Goal: Transaction & Acquisition: Purchase product/service

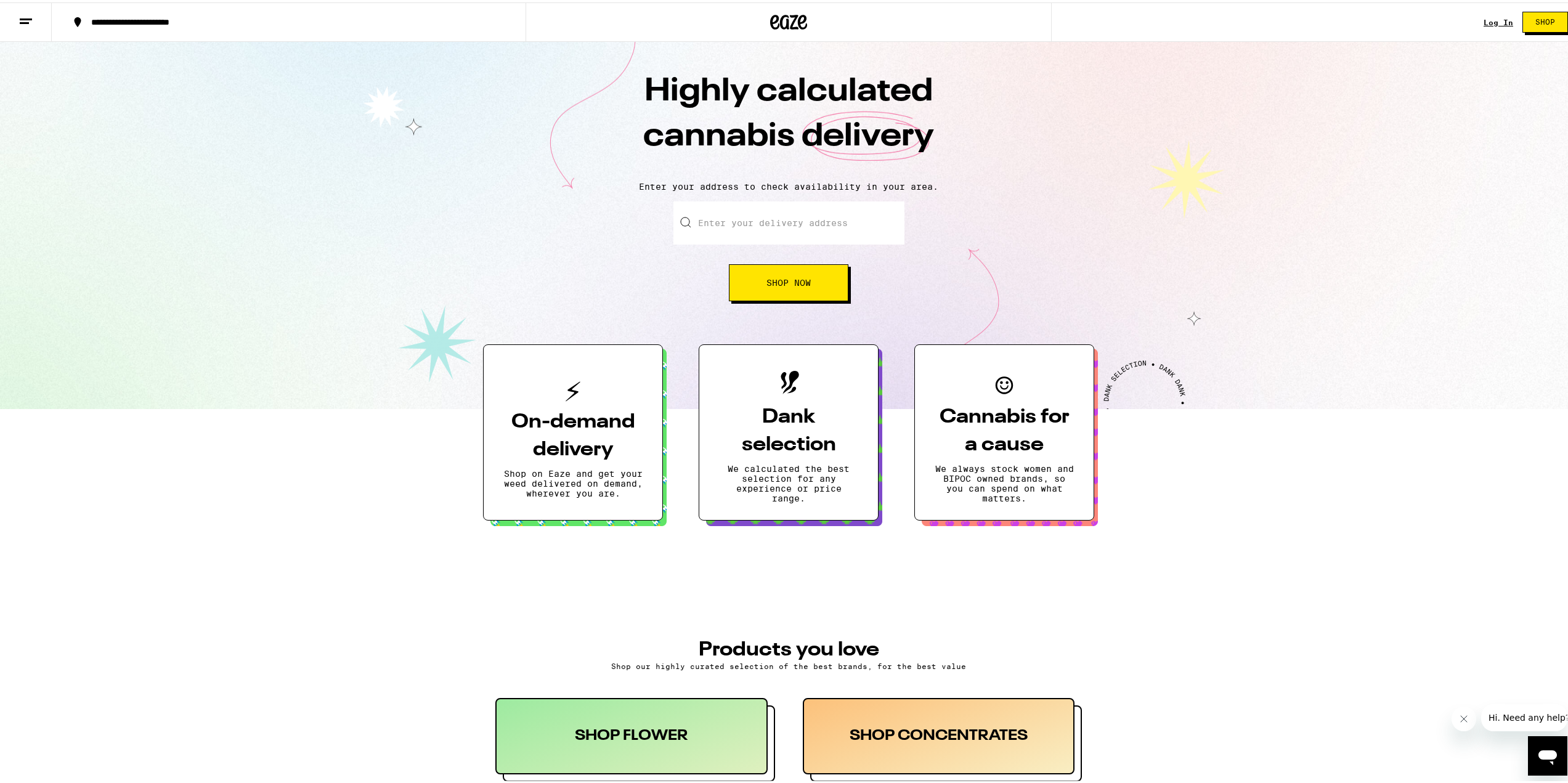
click at [1490, 21] on link "Log In" at bounding box center [1498, 20] width 30 height 8
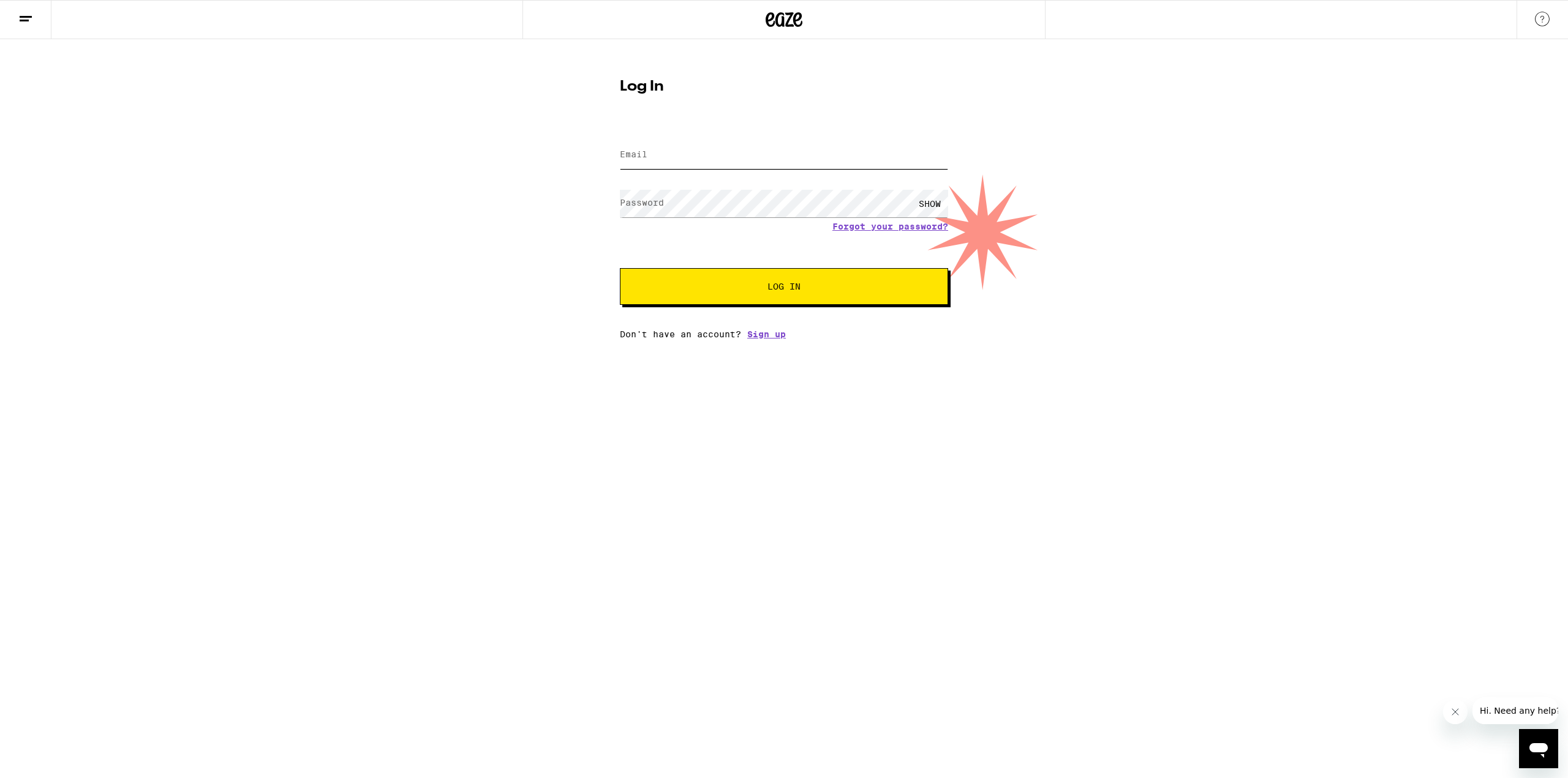
click at [757, 142] on input "Email" at bounding box center [784, 155] width 328 height 28
click at [807, 147] on input "Email" at bounding box center [784, 155] width 328 height 28
type input "sean.armour1@gmail.com"
click at [791, 297] on button "Log In" at bounding box center [784, 286] width 328 height 36
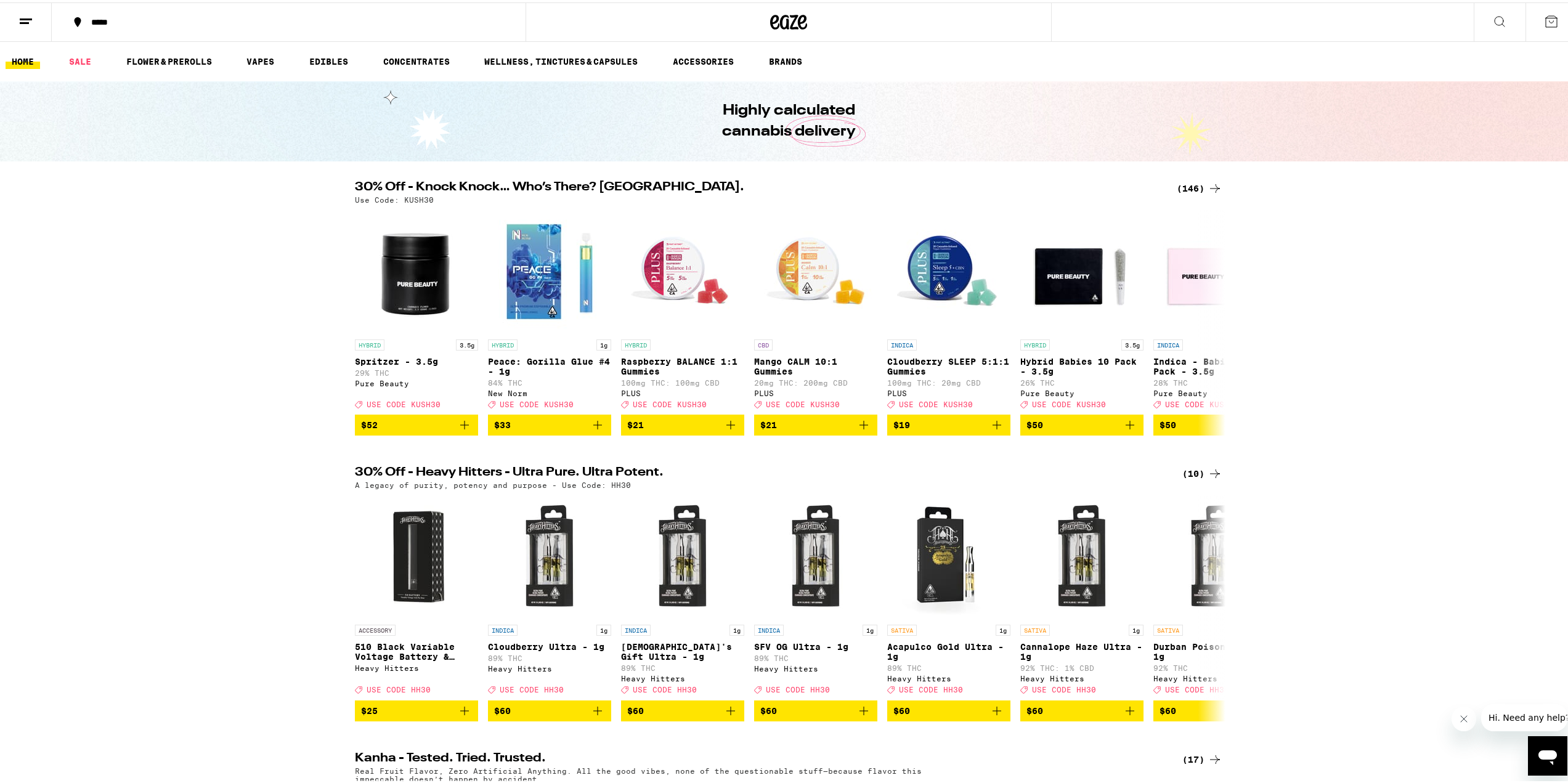
click at [694, 108] on h1 "Highly calculated cannabis delivery" at bounding box center [789, 119] width 203 height 42
click at [687, 109] on h1 "Highly calculated cannabis delivery" at bounding box center [789, 119] width 203 height 42
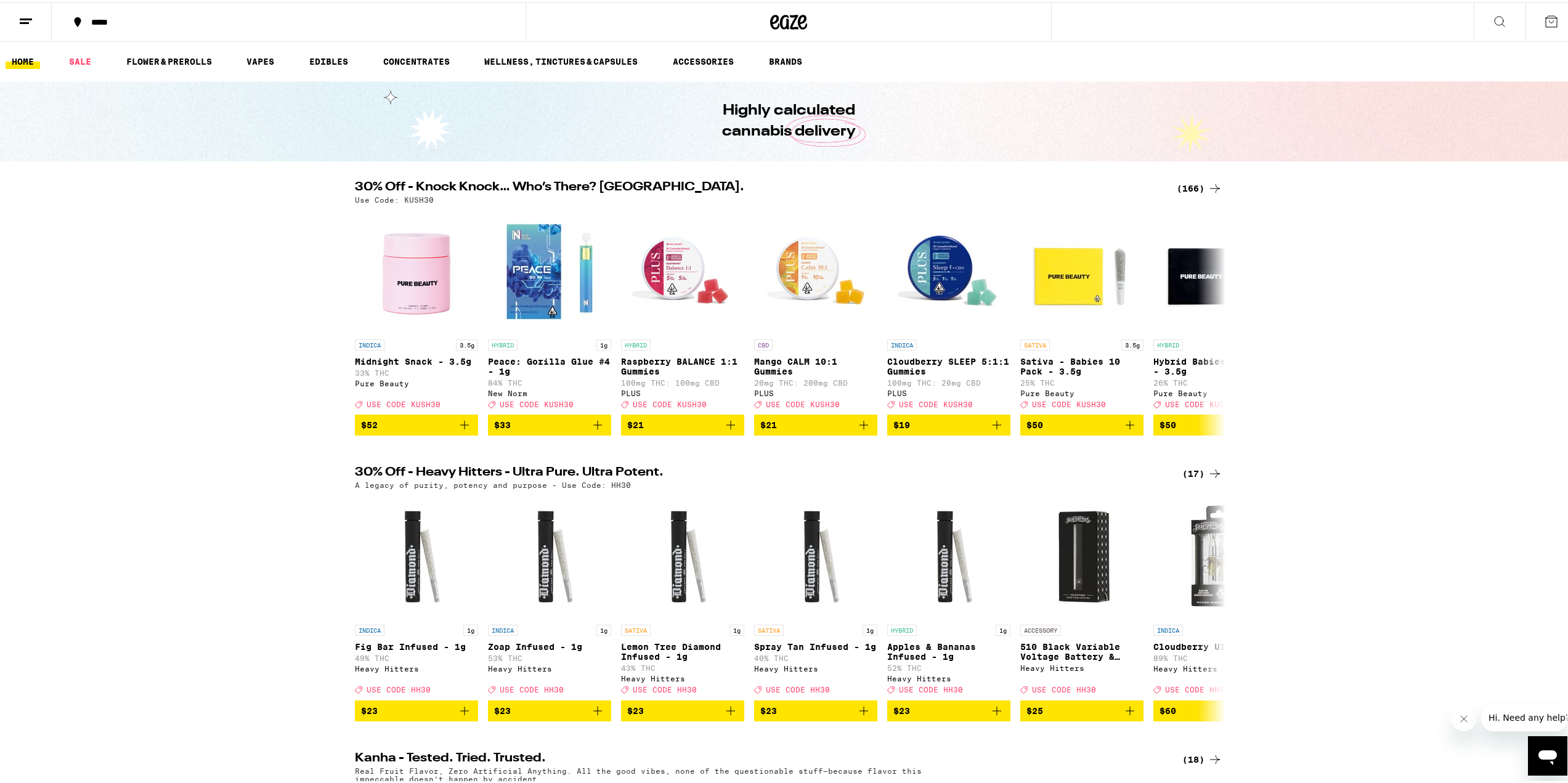
click at [85, 11] on button "*****" at bounding box center [289, 19] width 474 height 37
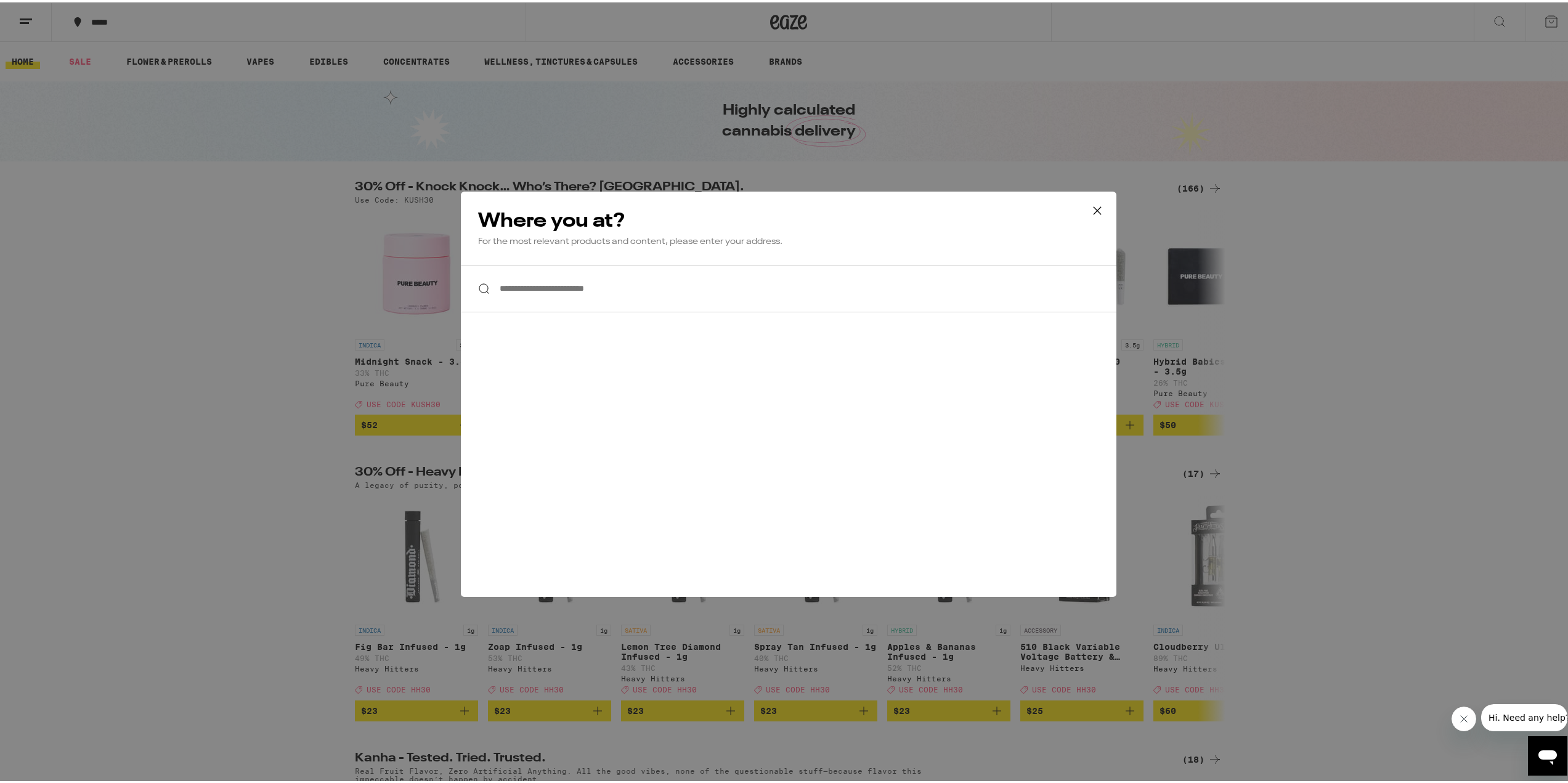
click at [610, 271] on input "**********" at bounding box center [789, 286] width 656 height 47
click at [611, 274] on input "**********" at bounding box center [789, 286] width 656 height 47
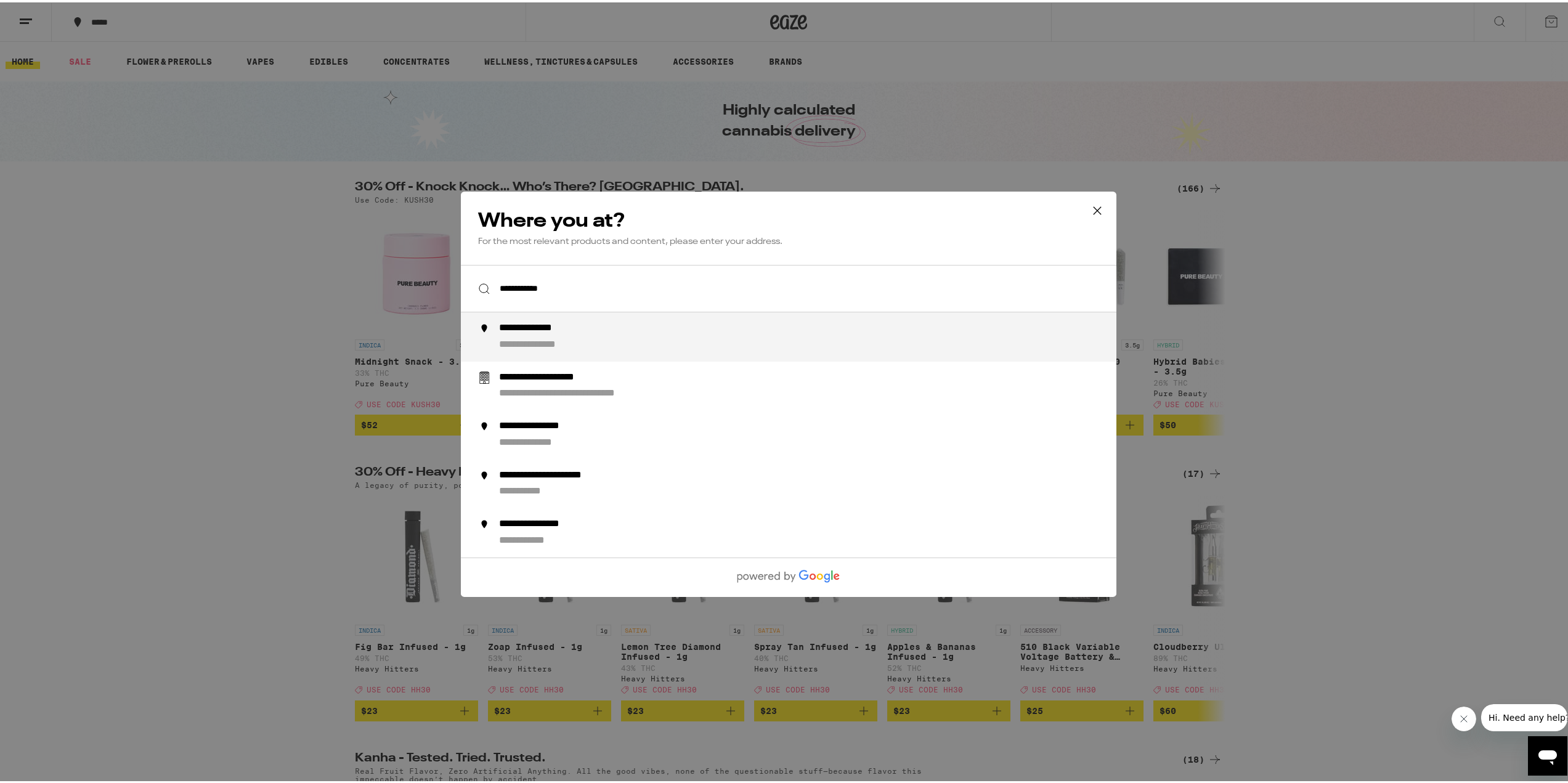
click at [587, 327] on div "**********" at bounding box center [813, 335] width 628 height 30
type input "**********"
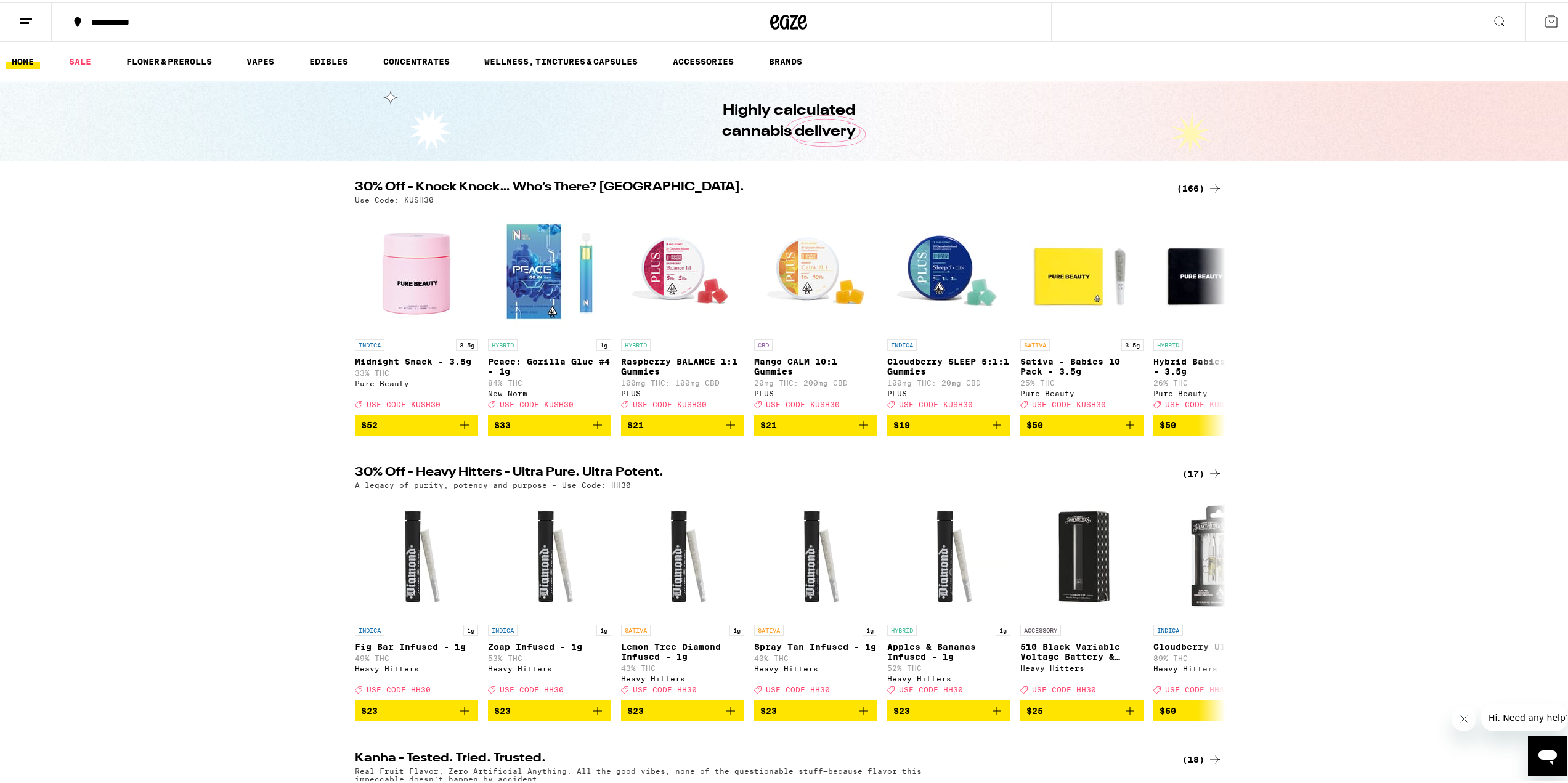
click at [1195, 182] on div "(166)" at bounding box center [1199, 186] width 45 height 15
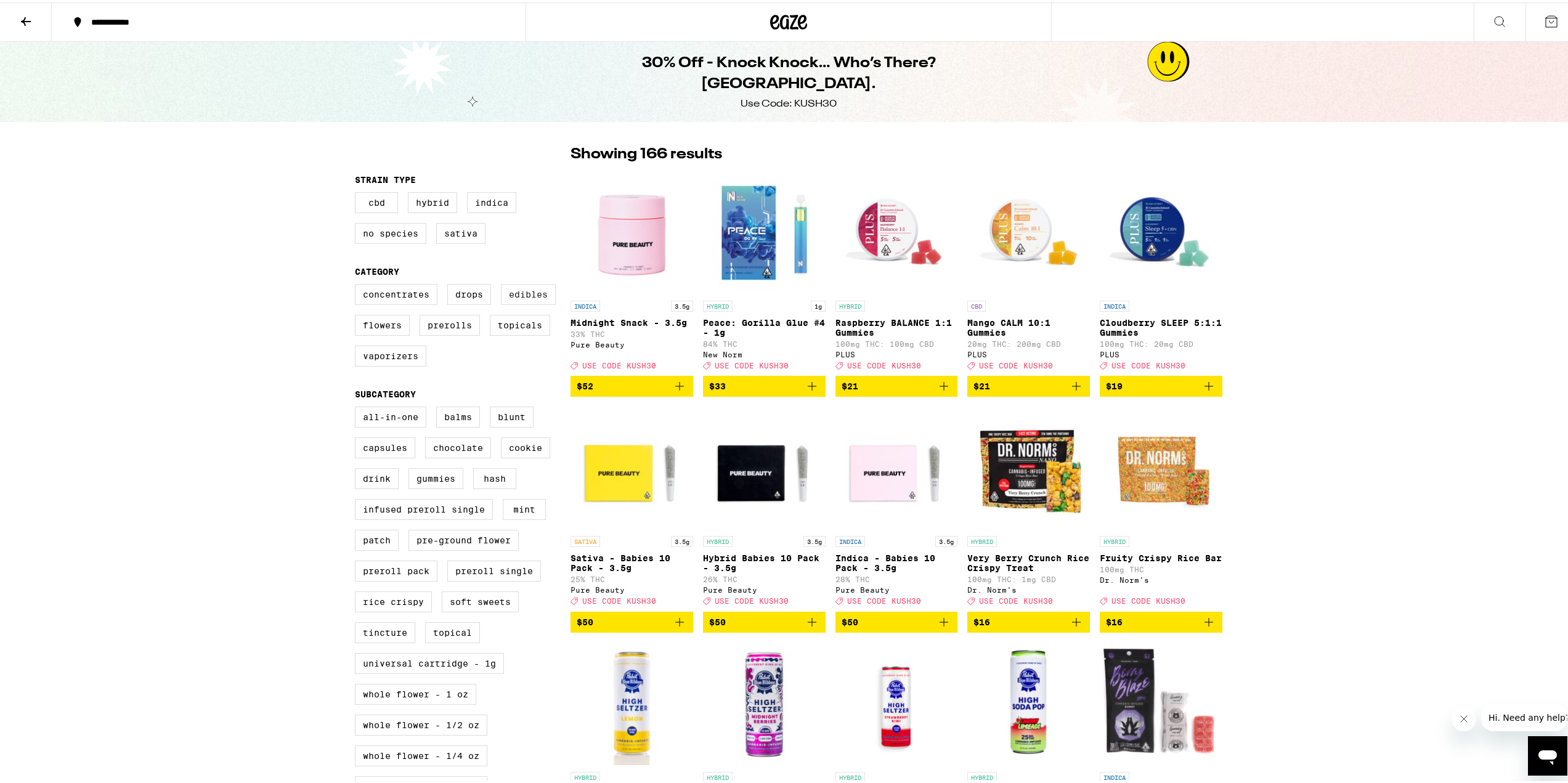
click at [524, 302] on label "Edibles" at bounding box center [528, 292] width 55 height 21
click at [358, 284] on input "Edibles" at bounding box center [358, 284] width 1 height 1
checkbox input "true"
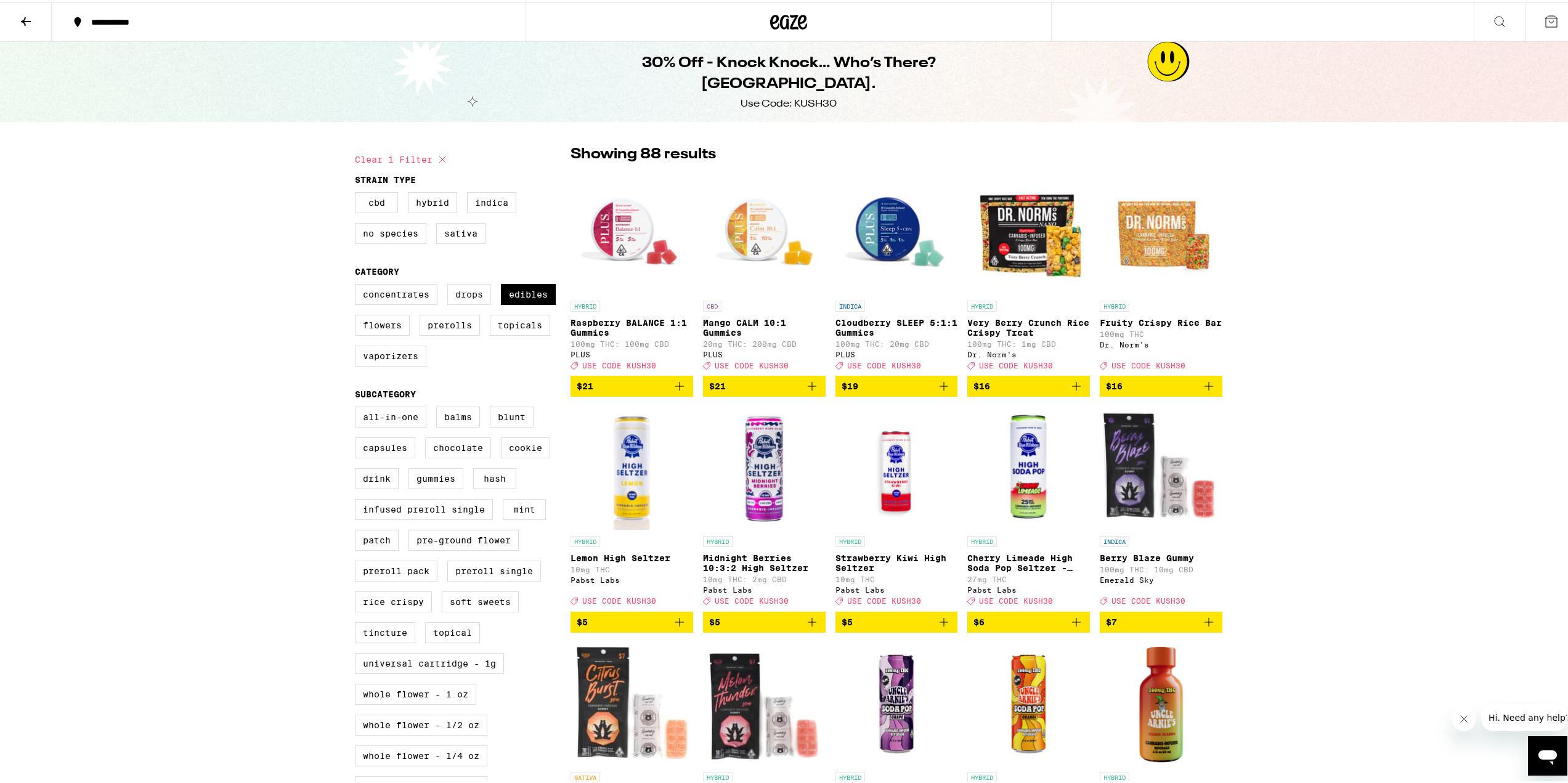
click at [460, 295] on label "Drops" at bounding box center [469, 292] width 44 height 21
click at [358, 284] on input "Drops" at bounding box center [358, 284] width 1 height 1
checkbox input "true"
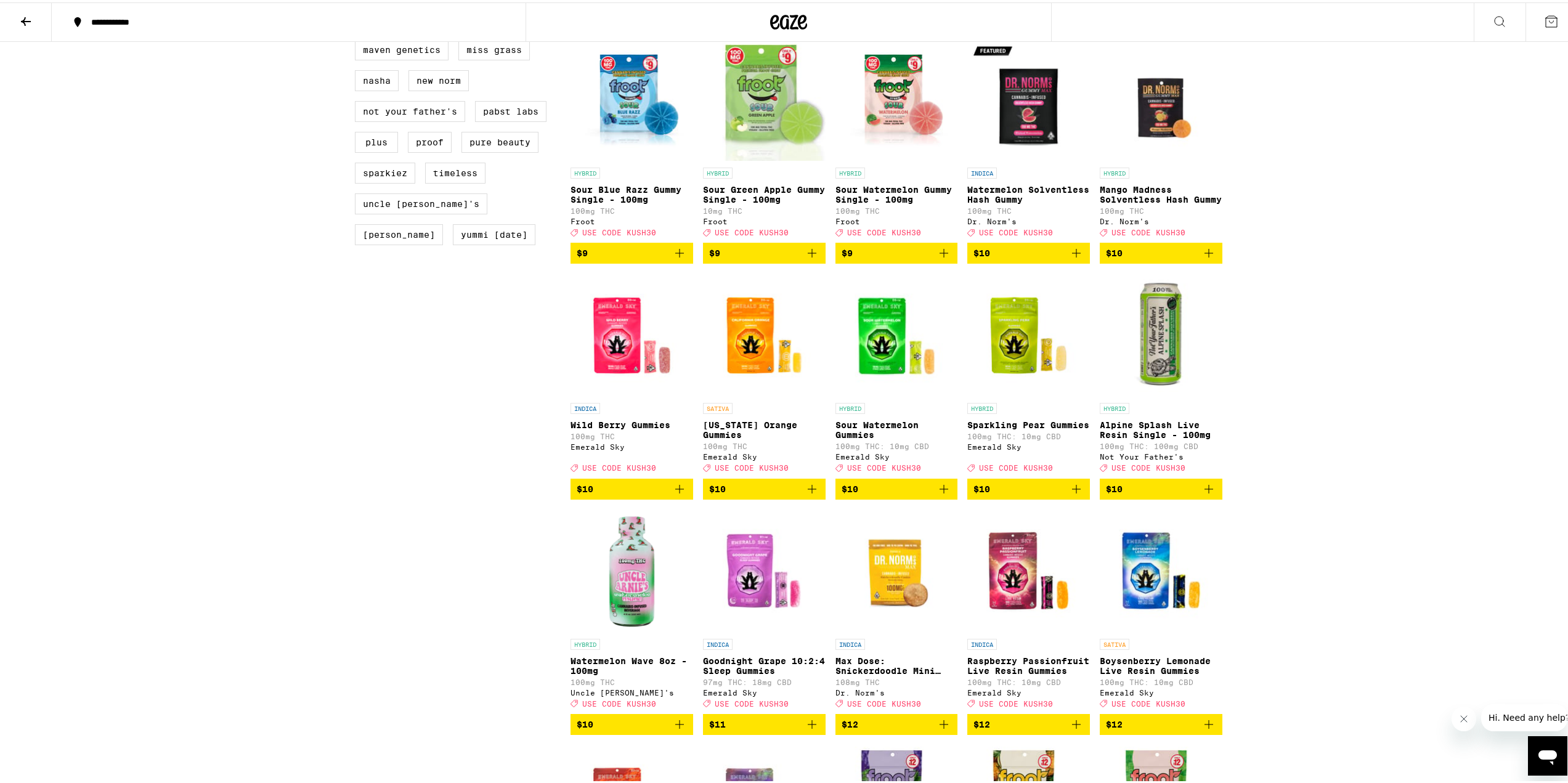
scroll to position [1109, 0]
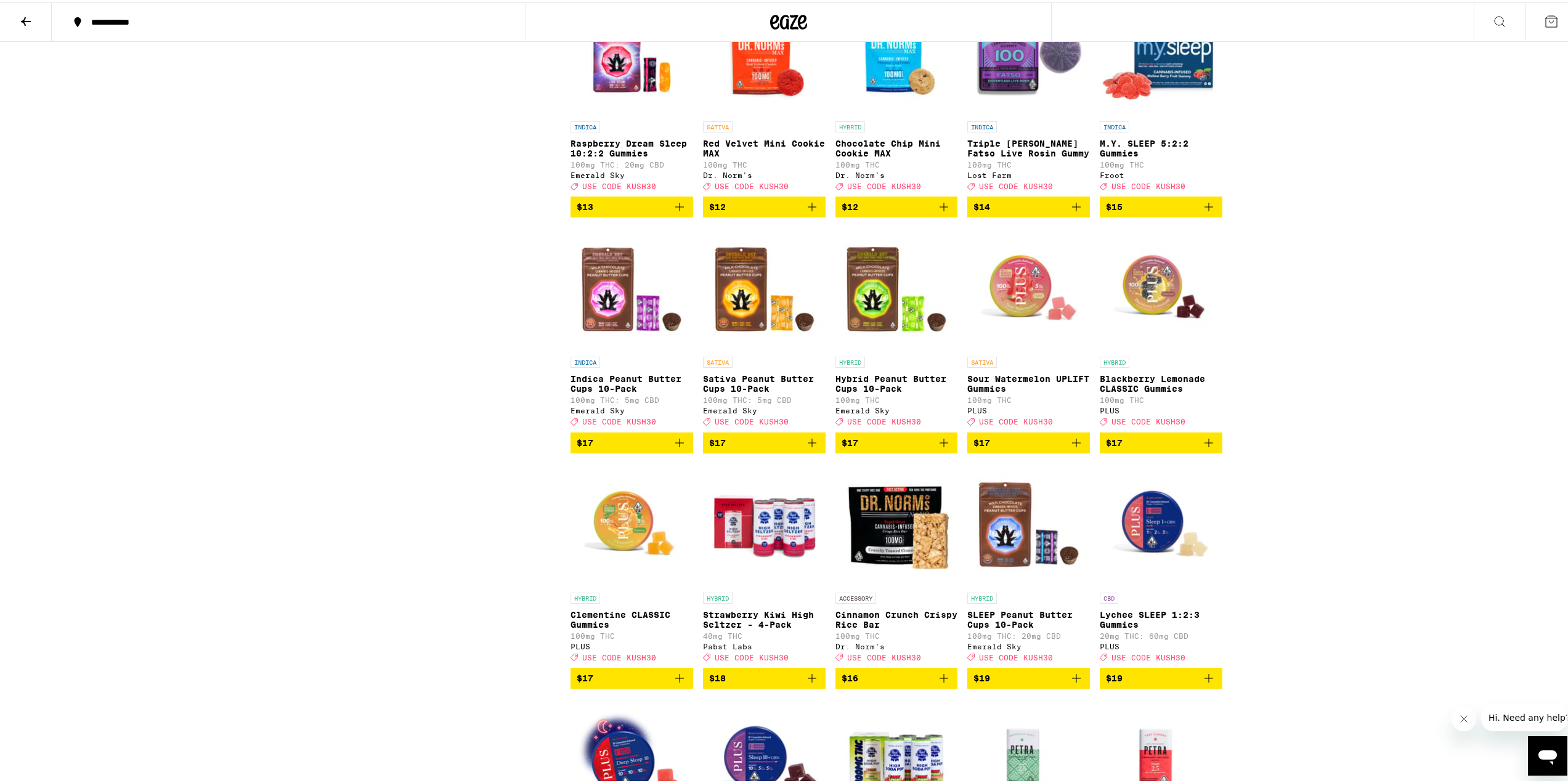
scroll to position [2095, 0]
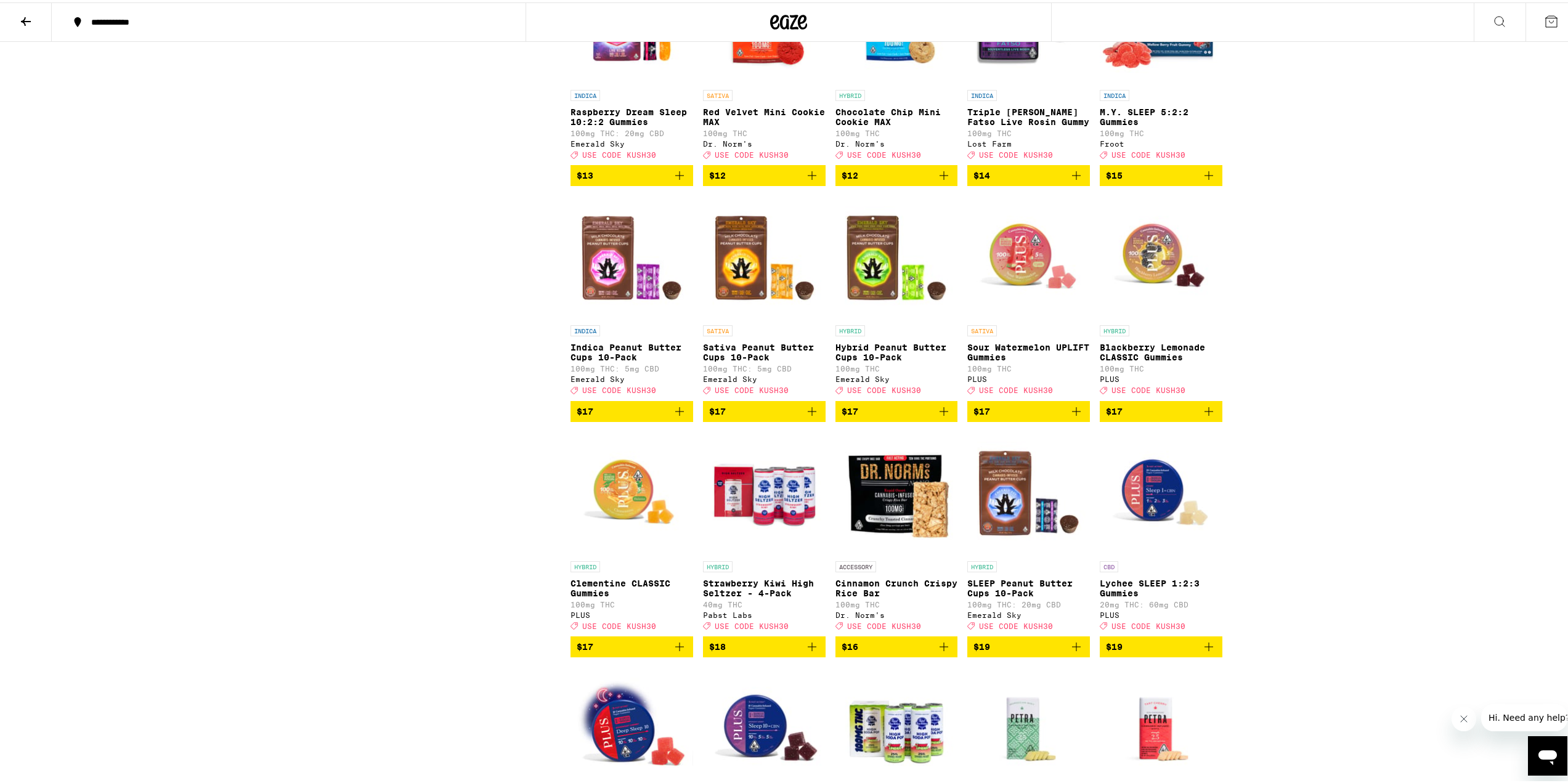
click at [1299, 455] on div "**********" at bounding box center [789, 452] width 1577 height 5092
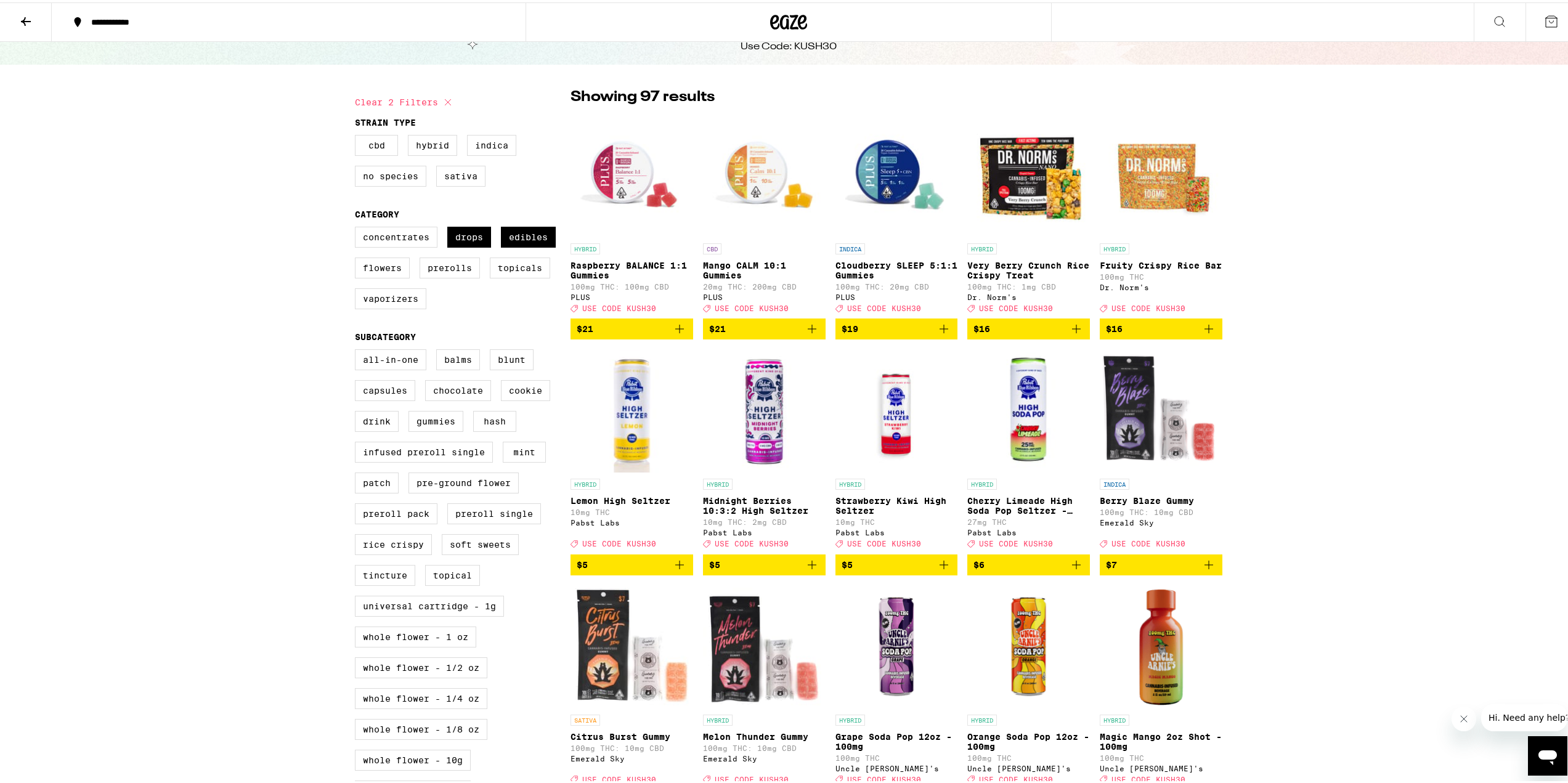
scroll to position [0, 0]
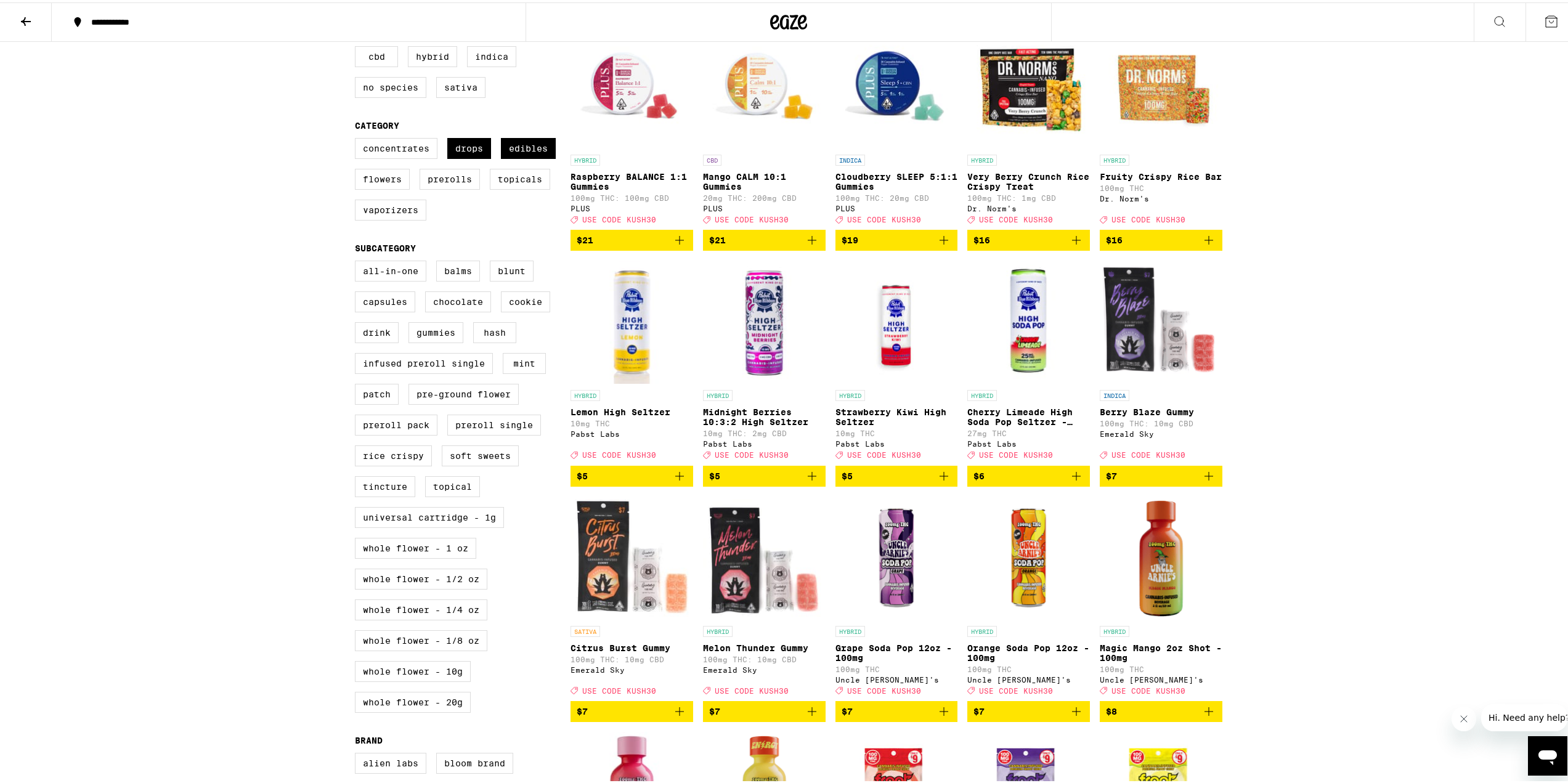
scroll to position [185, 0]
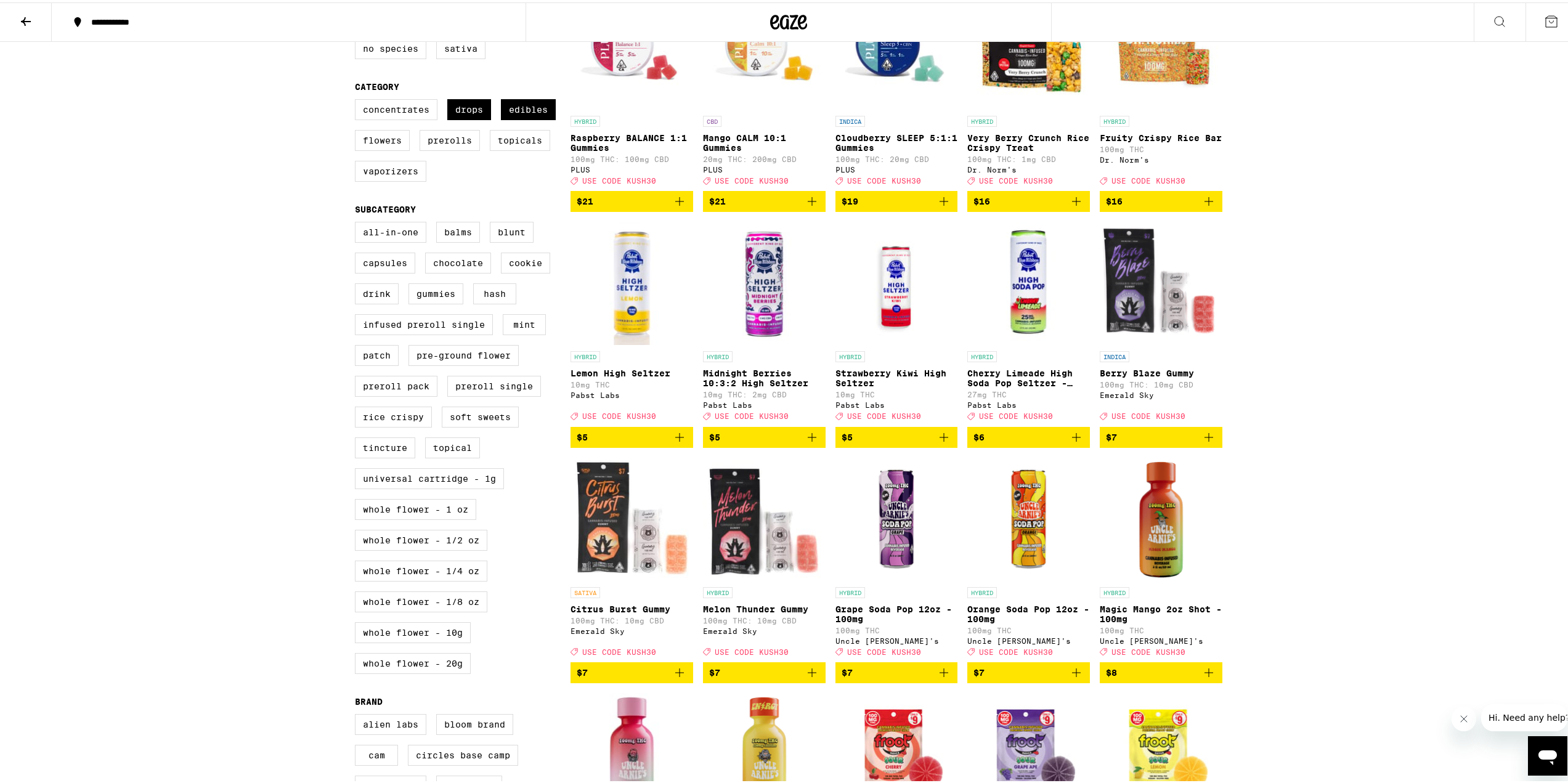
click at [1210, 442] on icon "Add to bag" at bounding box center [1209, 435] width 15 height 15
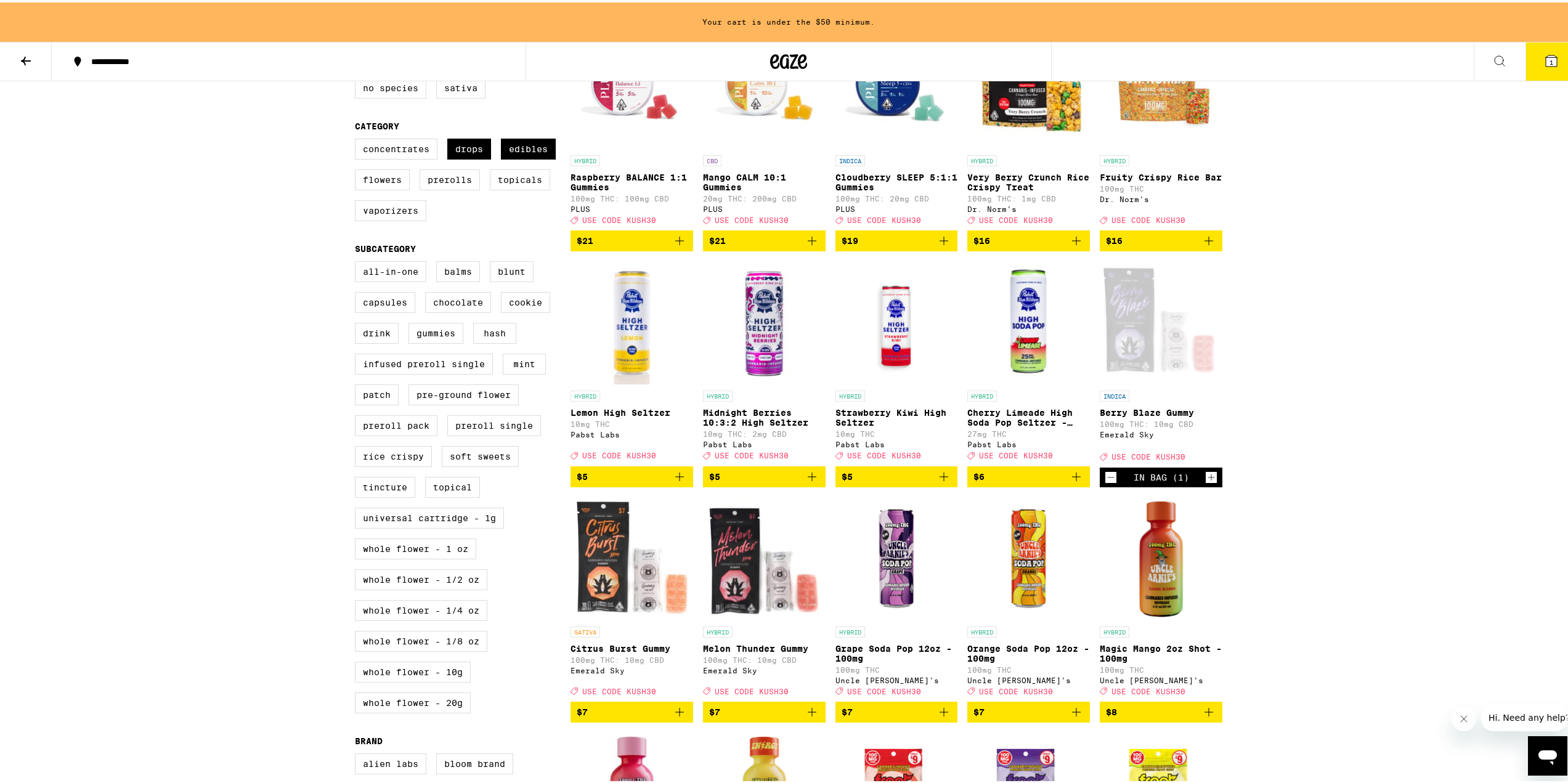
click at [1210, 468] on icon "Increment" at bounding box center [1212, 475] width 11 height 15
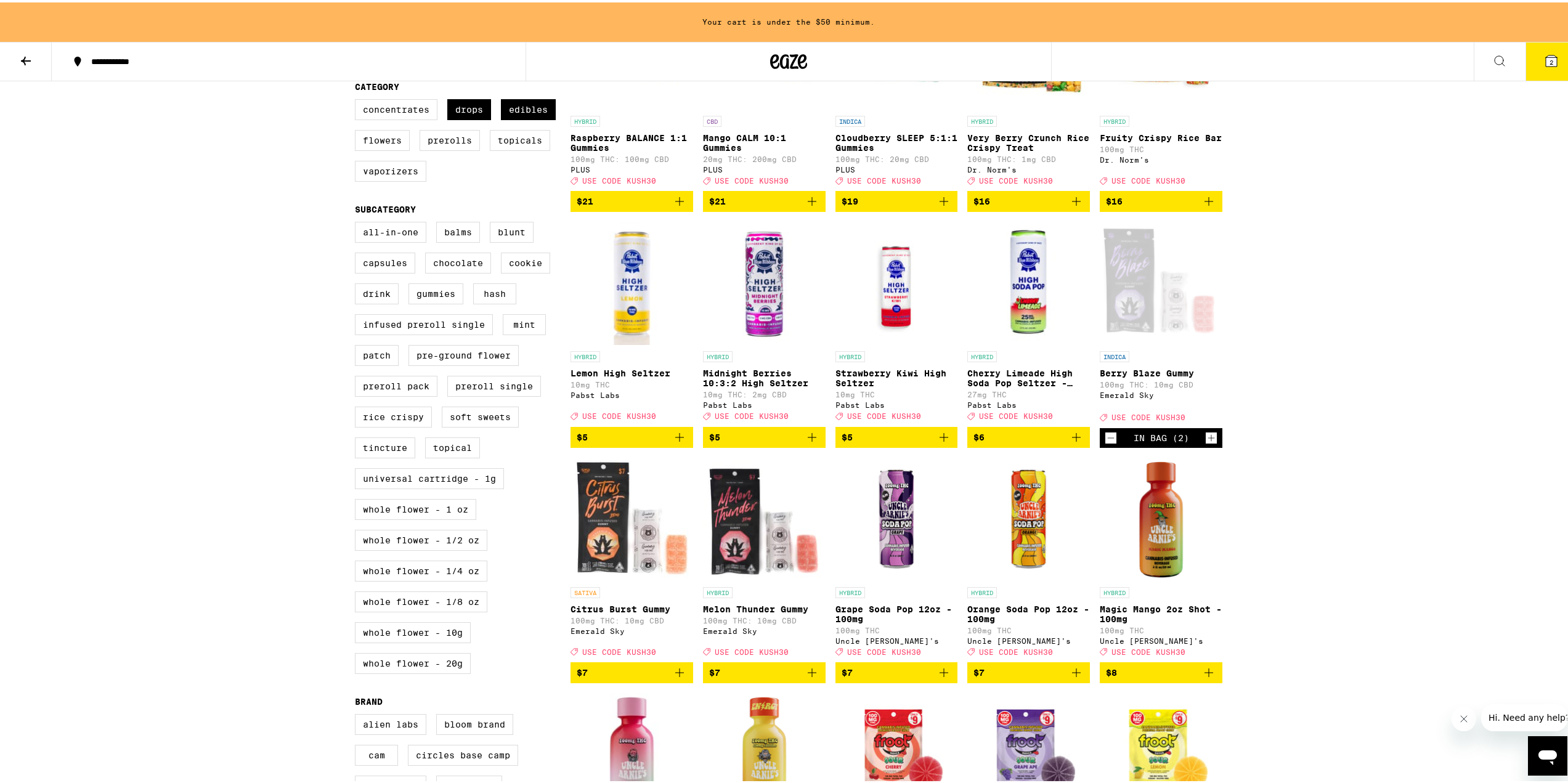
click at [1210, 443] on icon "Increment" at bounding box center [1212, 435] width 11 height 15
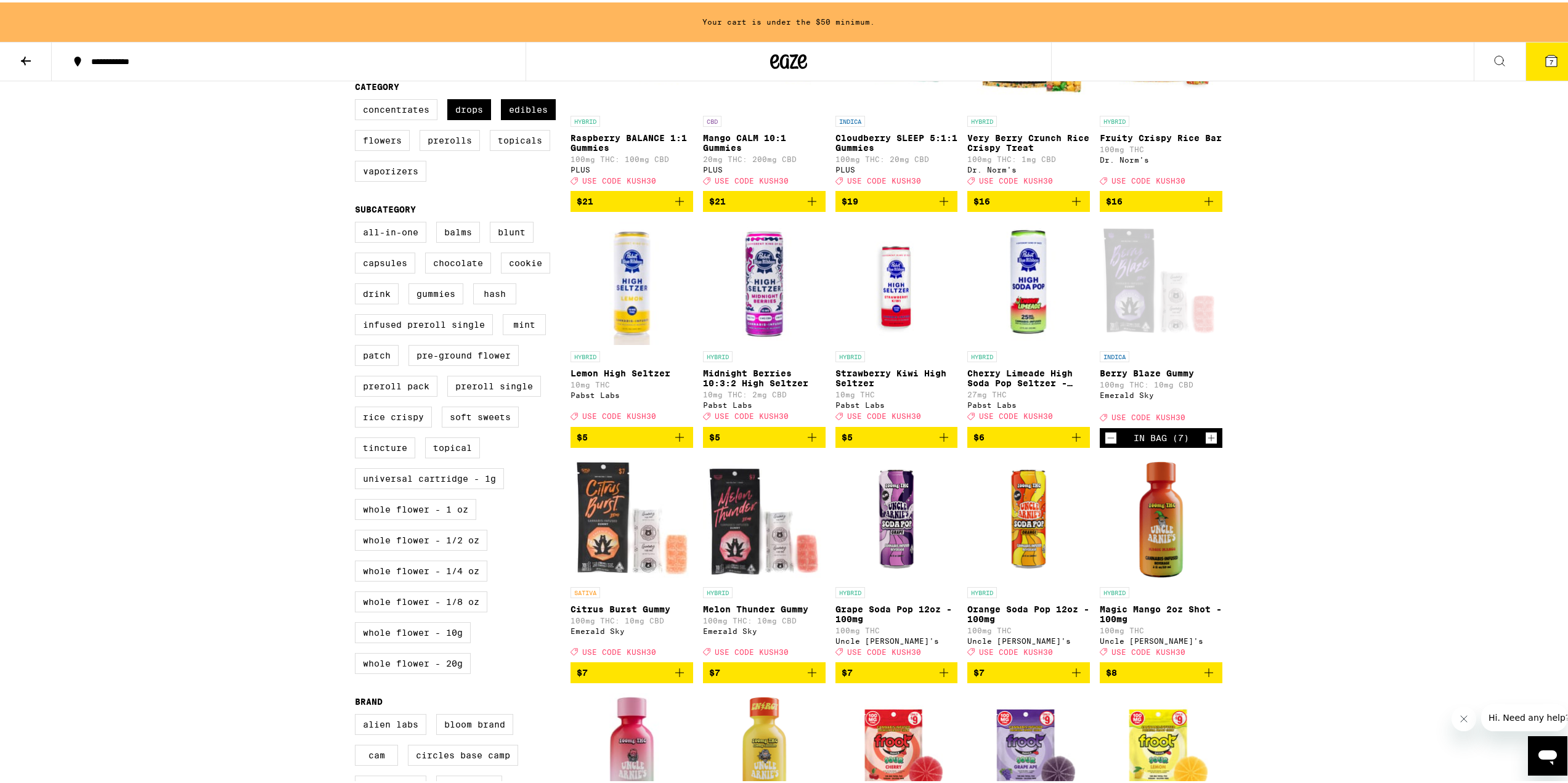
click at [1214, 445] on div "In Bag (7)" at bounding box center [1161, 436] width 123 height 20
click at [1208, 443] on icon "Increment" at bounding box center [1212, 435] width 11 height 15
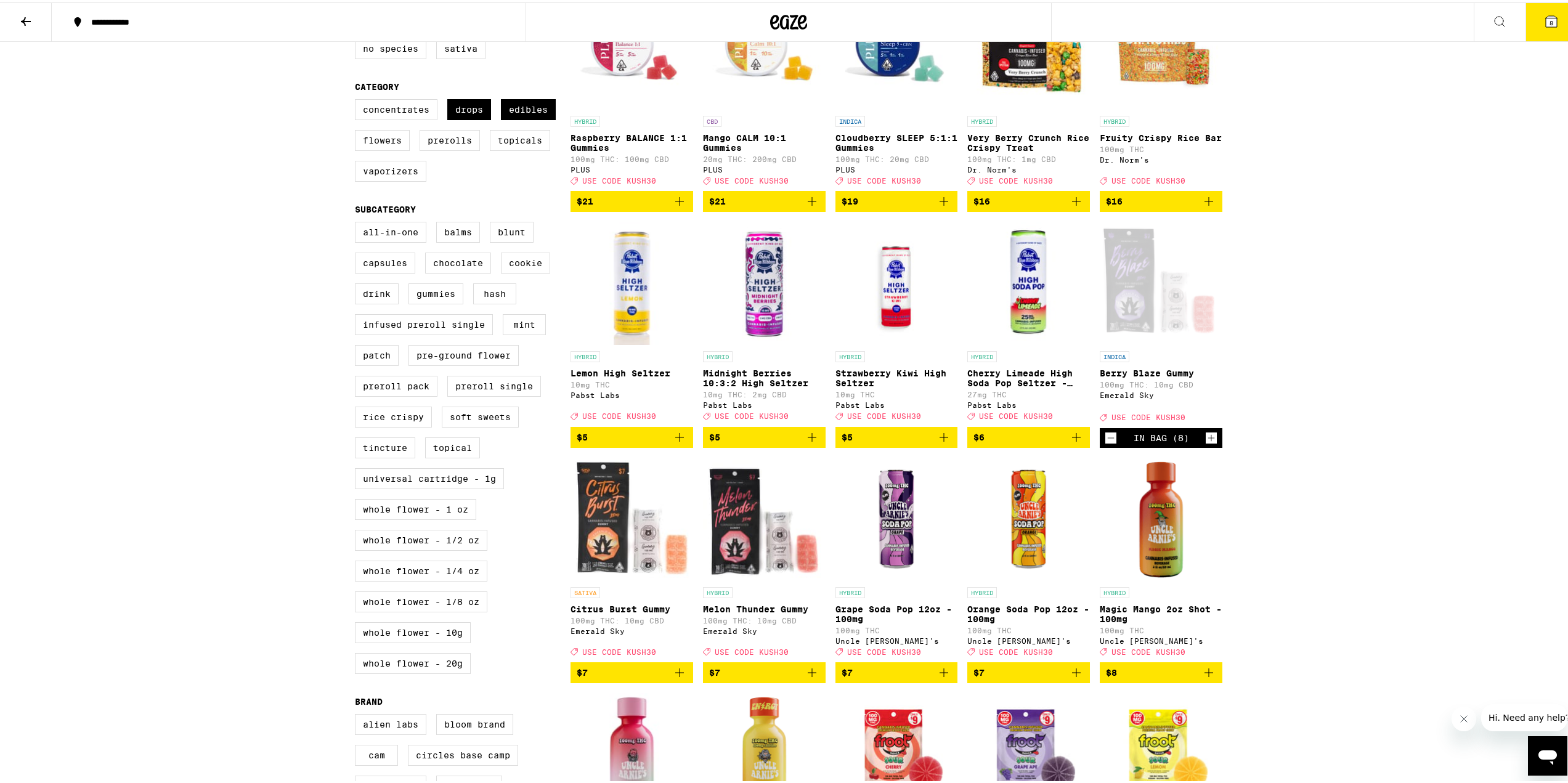
click at [1532, 33] on button "8" at bounding box center [1551, 19] width 52 height 38
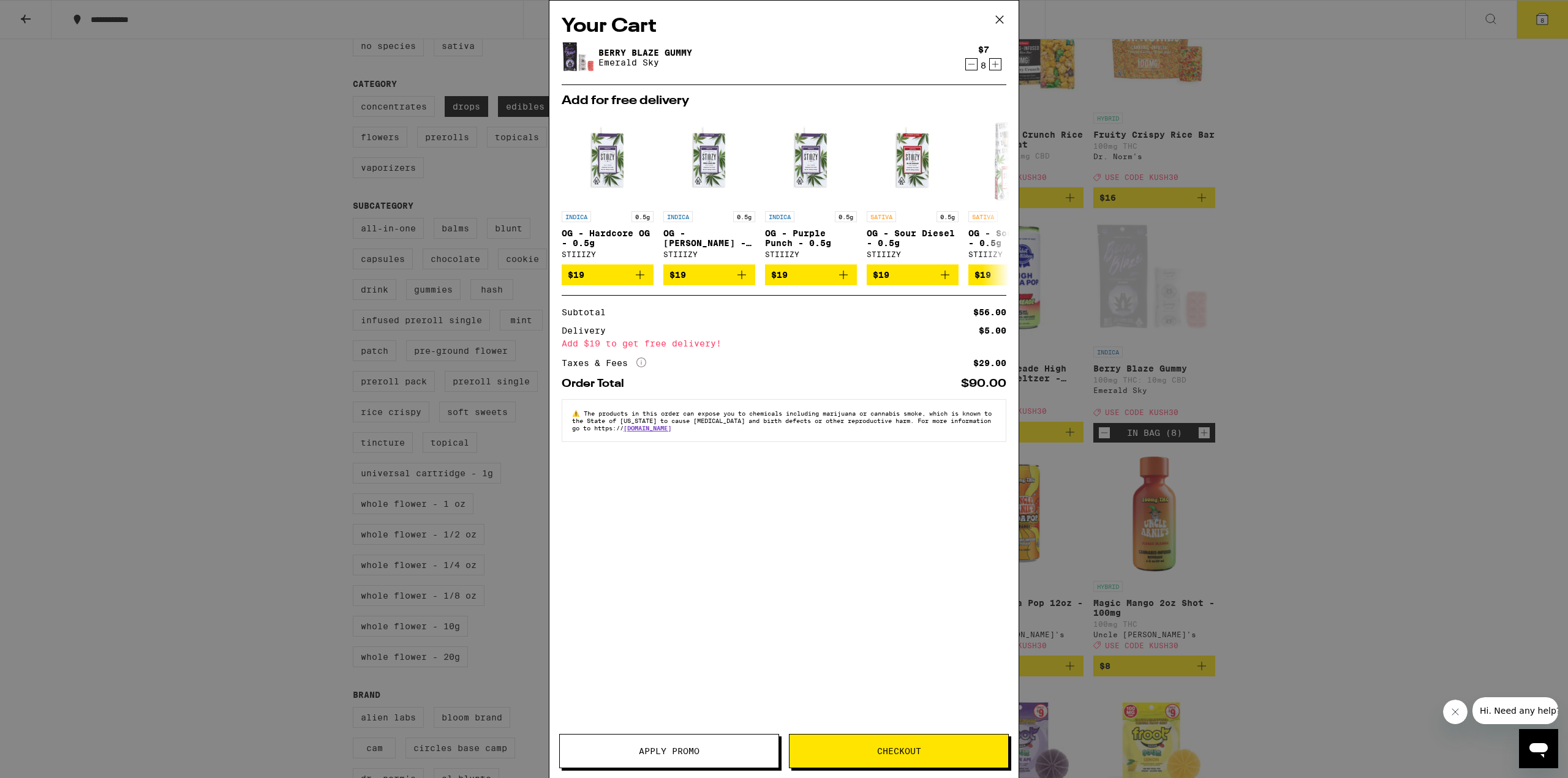
click at [660, 760] on button "Apply Promo" at bounding box center [669, 751] width 220 height 34
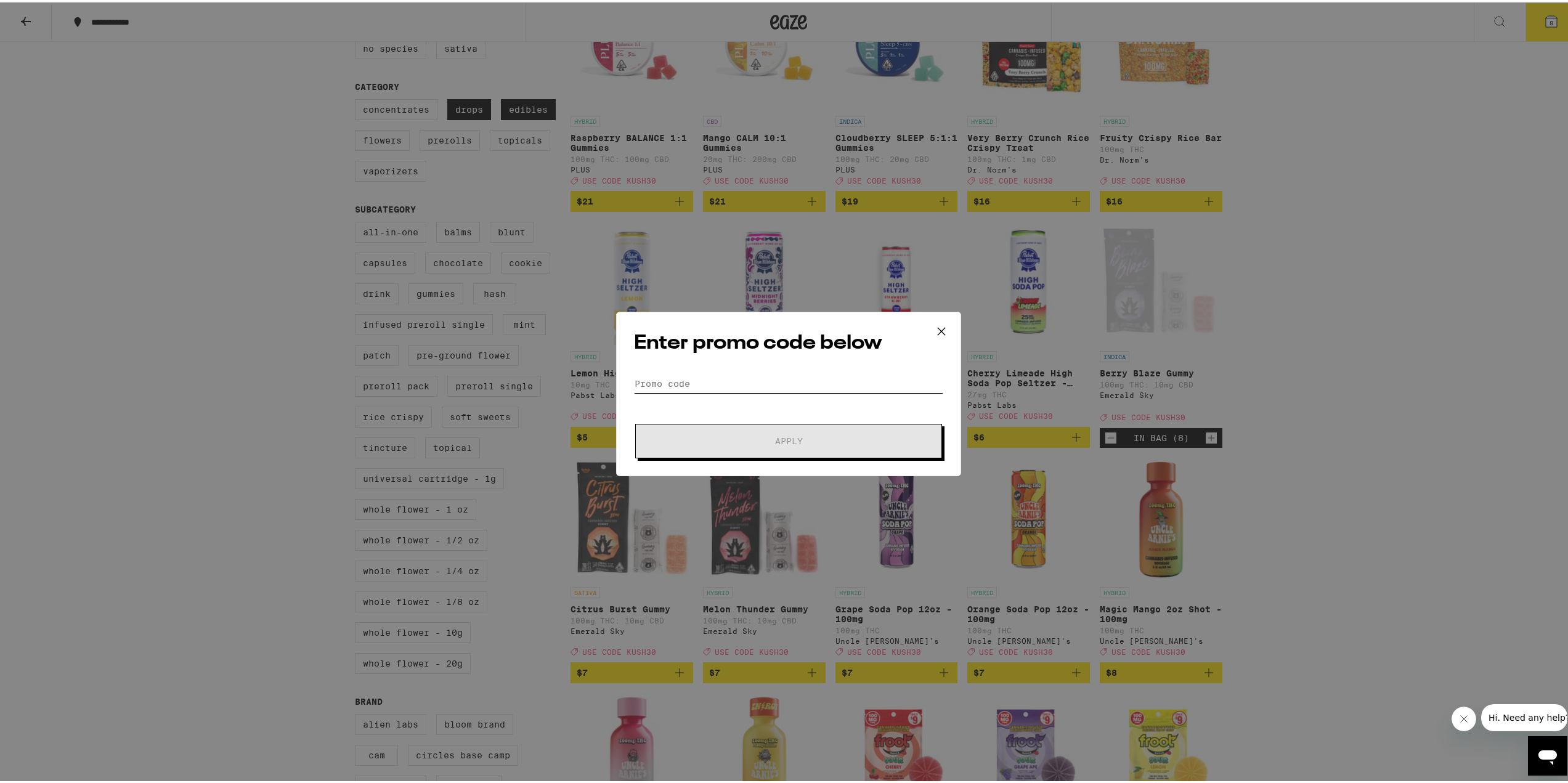
click at [858, 374] on input "Promo Code" at bounding box center [788, 381] width 309 height 19
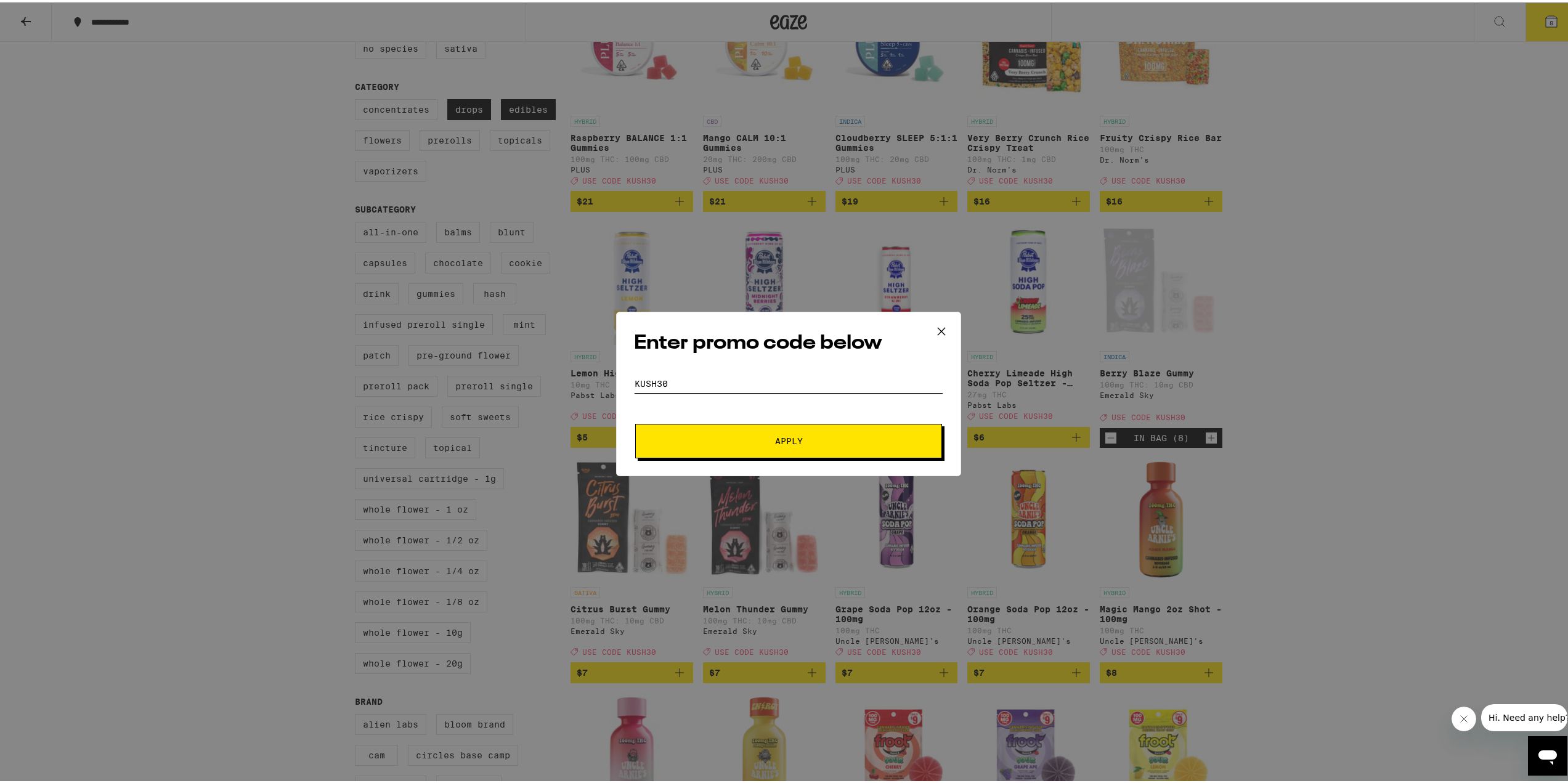
type input "kush30"
click at [635, 422] on button "Apply" at bounding box center [788, 438] width 307 height 34
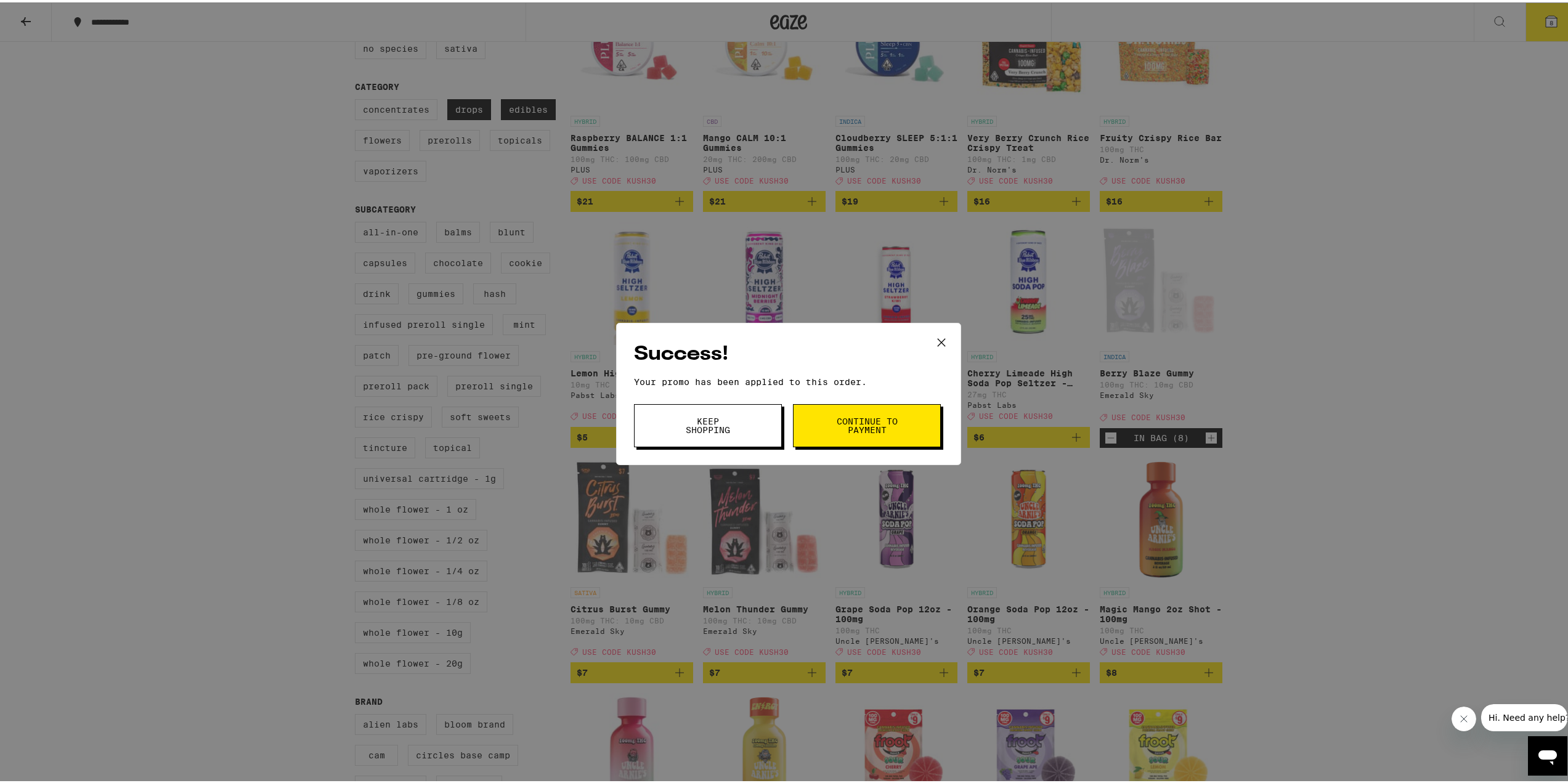
click at [889, 419] on span "Continue to payment" at bounding box center [866, 424] width 63 height 17
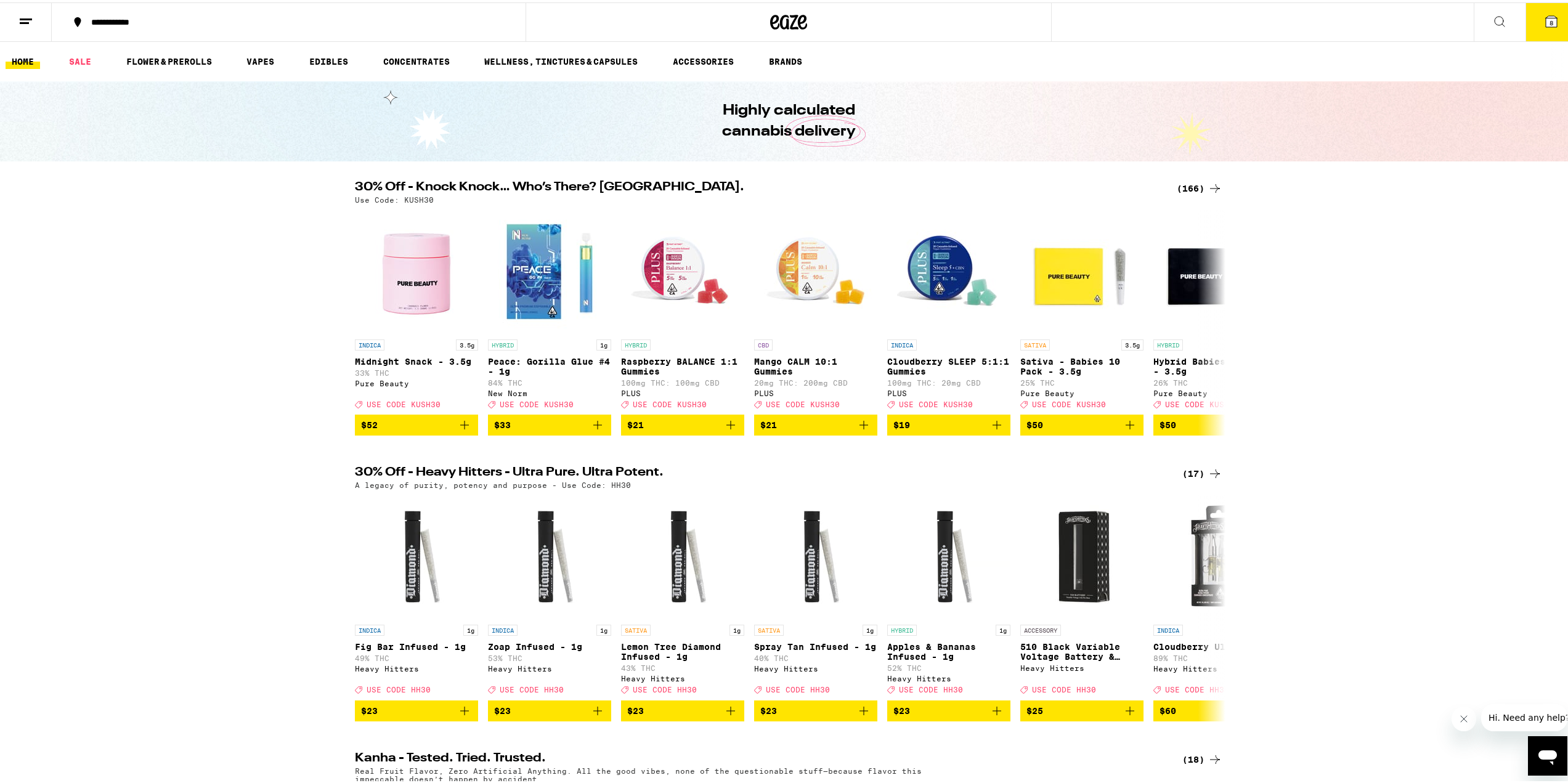
click at [282, 287] on div "30% Off - Knock Knock… Who’s There? Kush. (166) Use Code: KUSH30 INDICA 3.5g Mi…" at bounding box center [789, 305] width 1577 height 254
click at [282, 295] on div "30% Off - Knock Knock… Who’s There? Kush. (166) Use Code: KUSH30 INDICA 3.5g Mi…" at bounding box center [789, 305] width 1577 height 254
click at [1535, 28] on button "8" at bounding box center [1551, 19] width 52 height 38
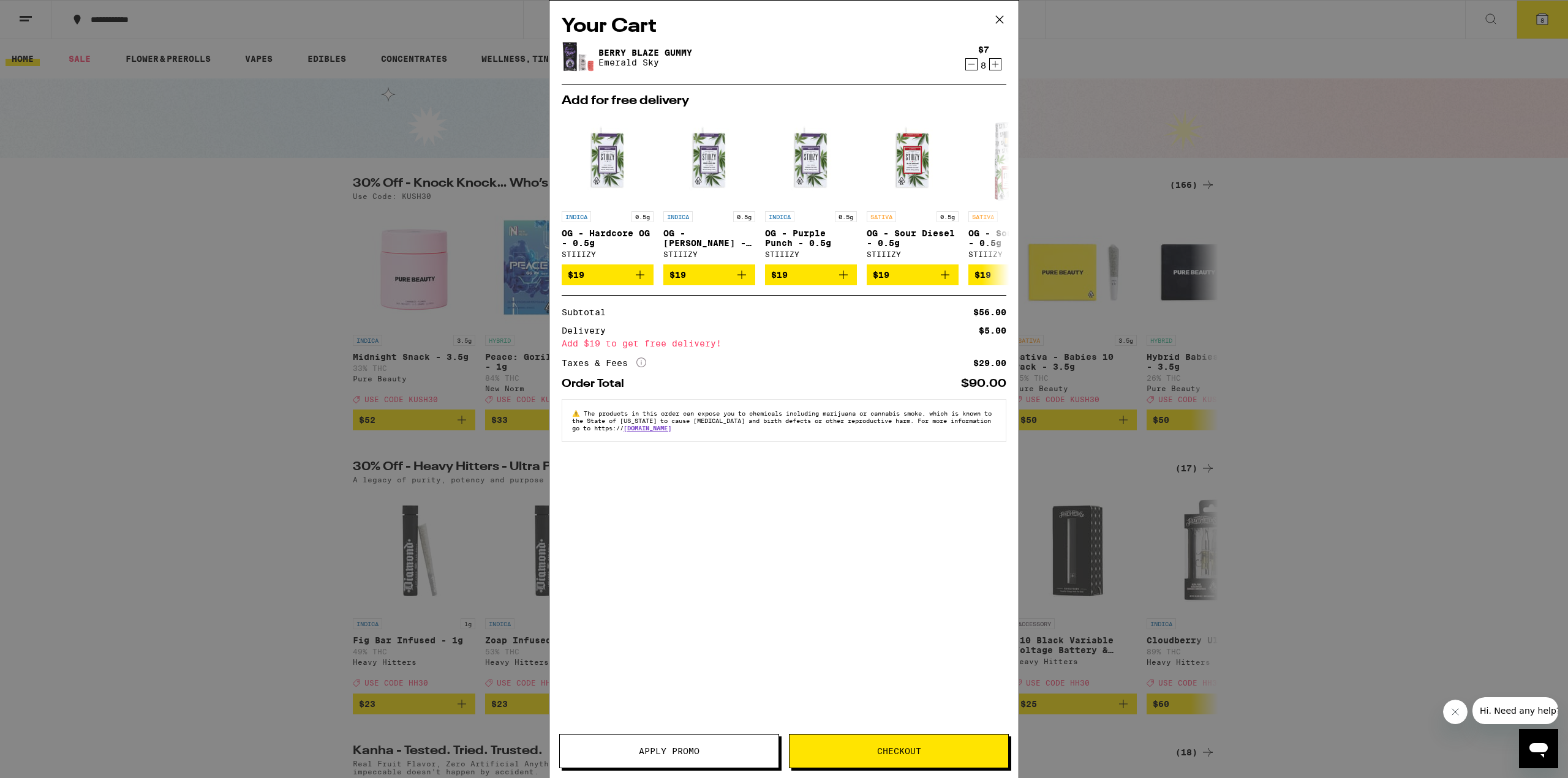
click at [999, 20] on icon at bounding box center [1000, 20] width 19 height 19
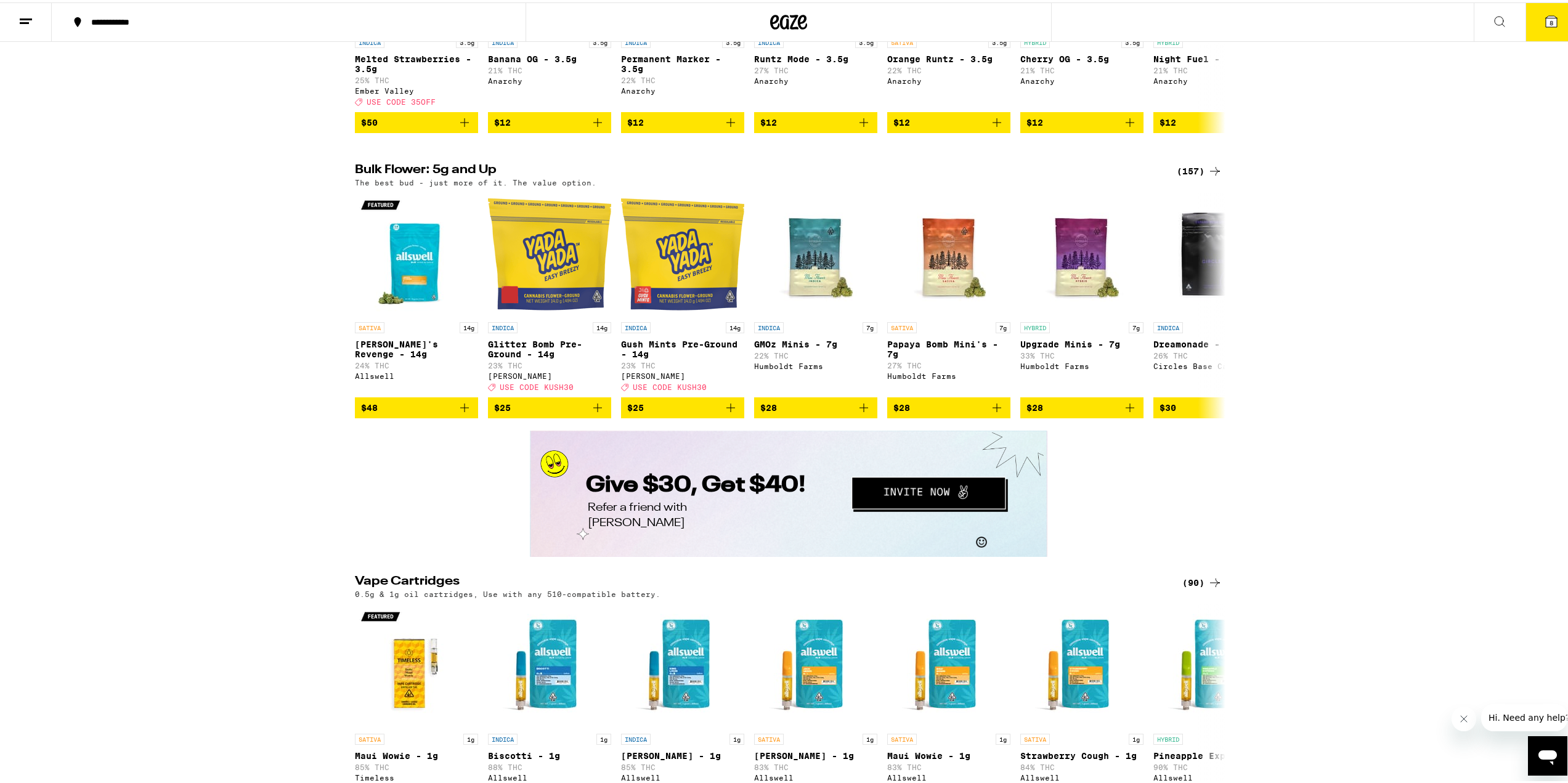
scroll to position [1725, 0]
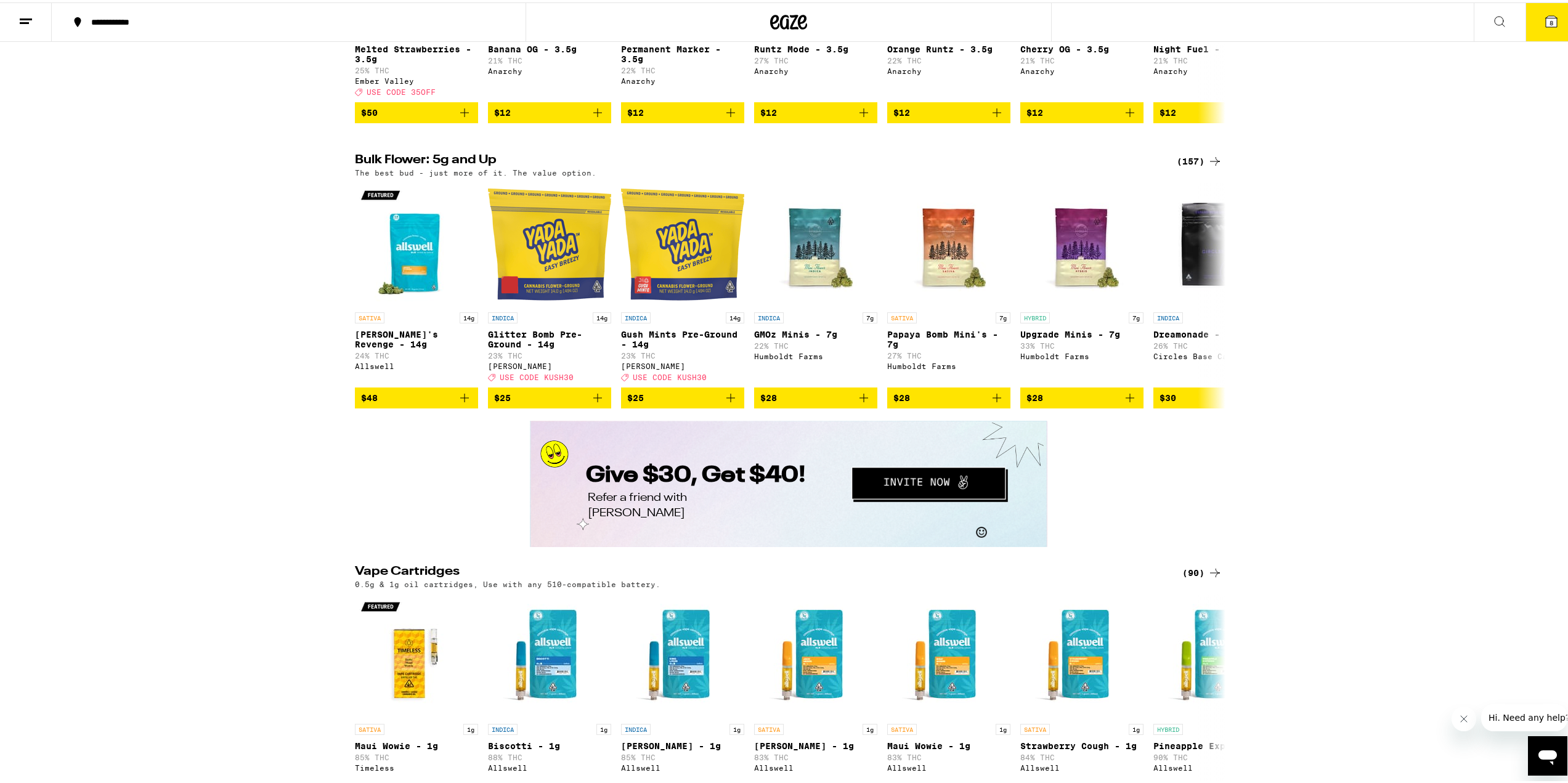
click at [1554, 22] on button "8" at bounding box center [1551, 19] width 52 height 38
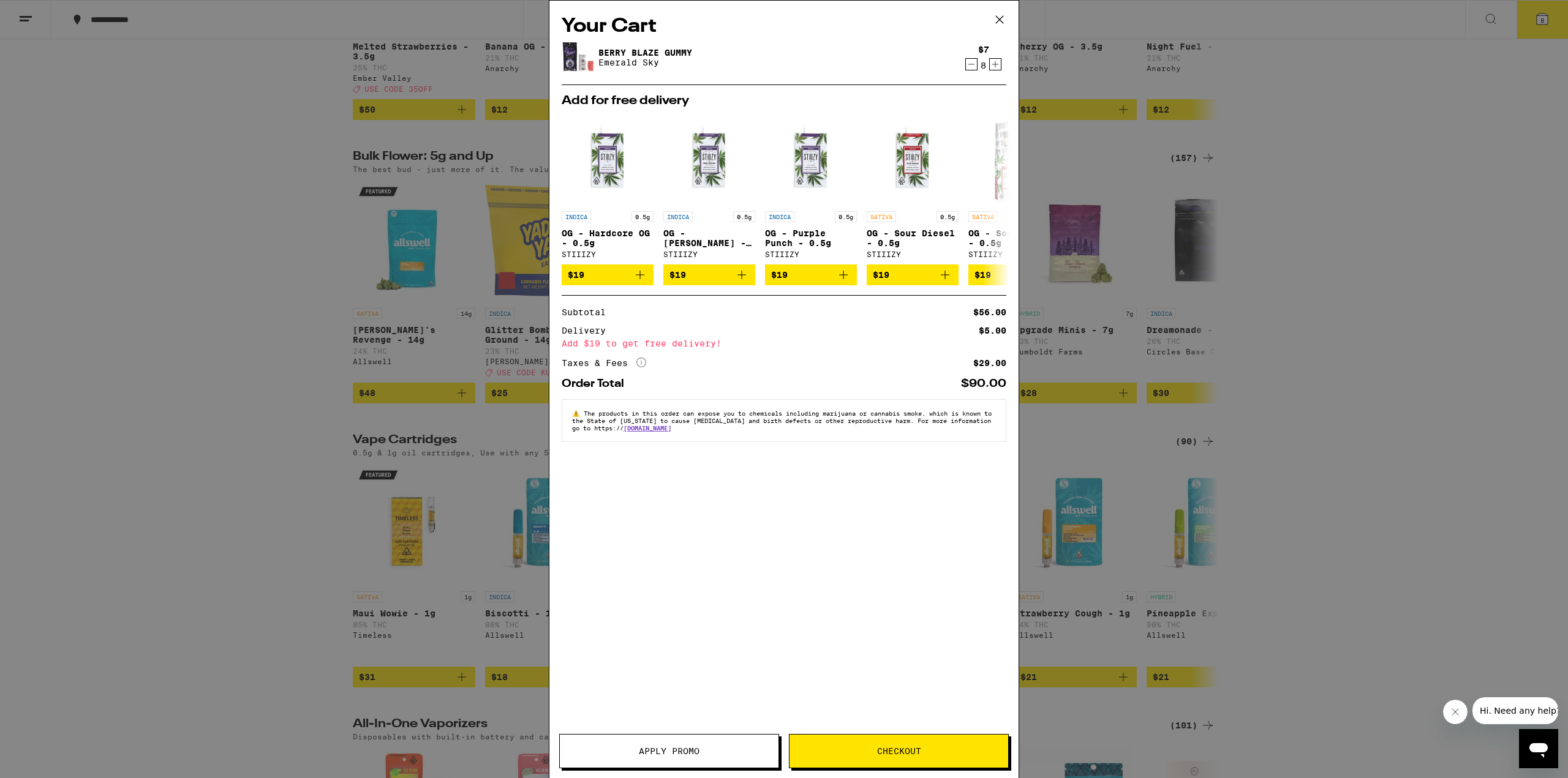
click at [730, 744] on button "Apply Promo" at bounding box center [669, 751] width 220 height 34
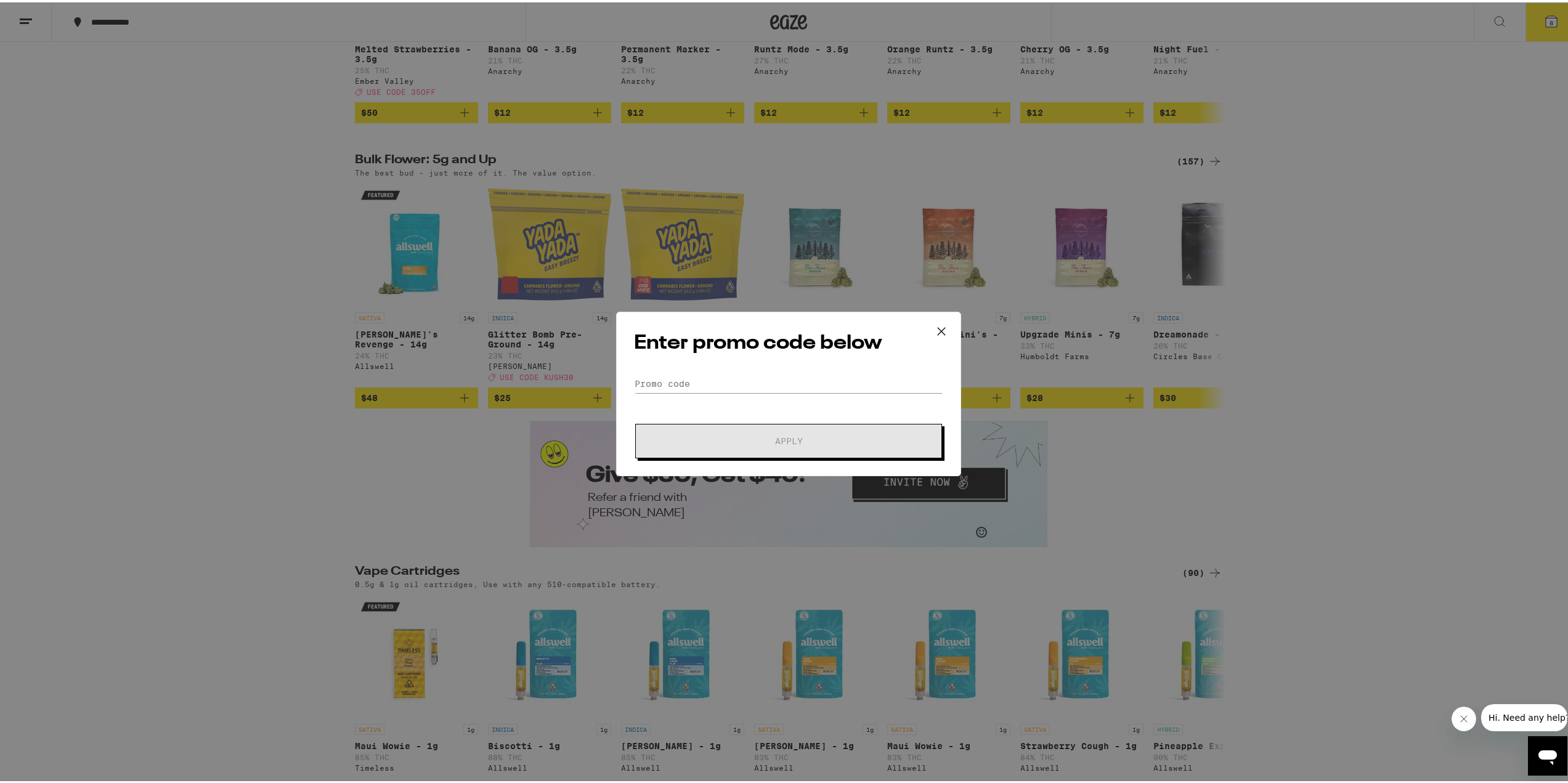
click at [938, 333] on icon at bounding box center [942, 329] width 19 height 19
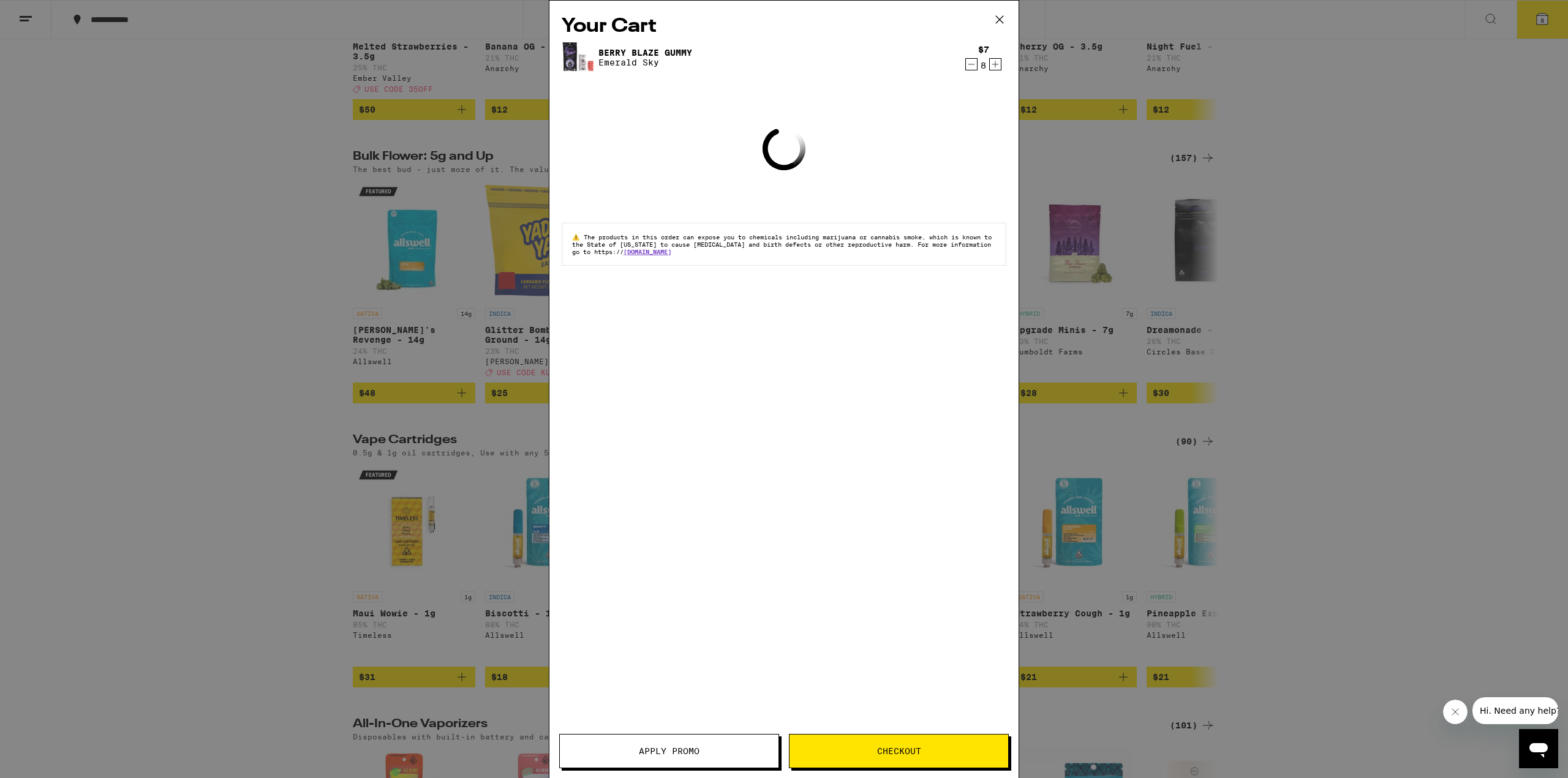
click at [182, 318] on div "Your Cart [PERSON_NAME] Blaze Gummy Emerald Sky $7 8 Loading ⚠️ The products in…" at bounding box center [784, 389] width 1568 height 778
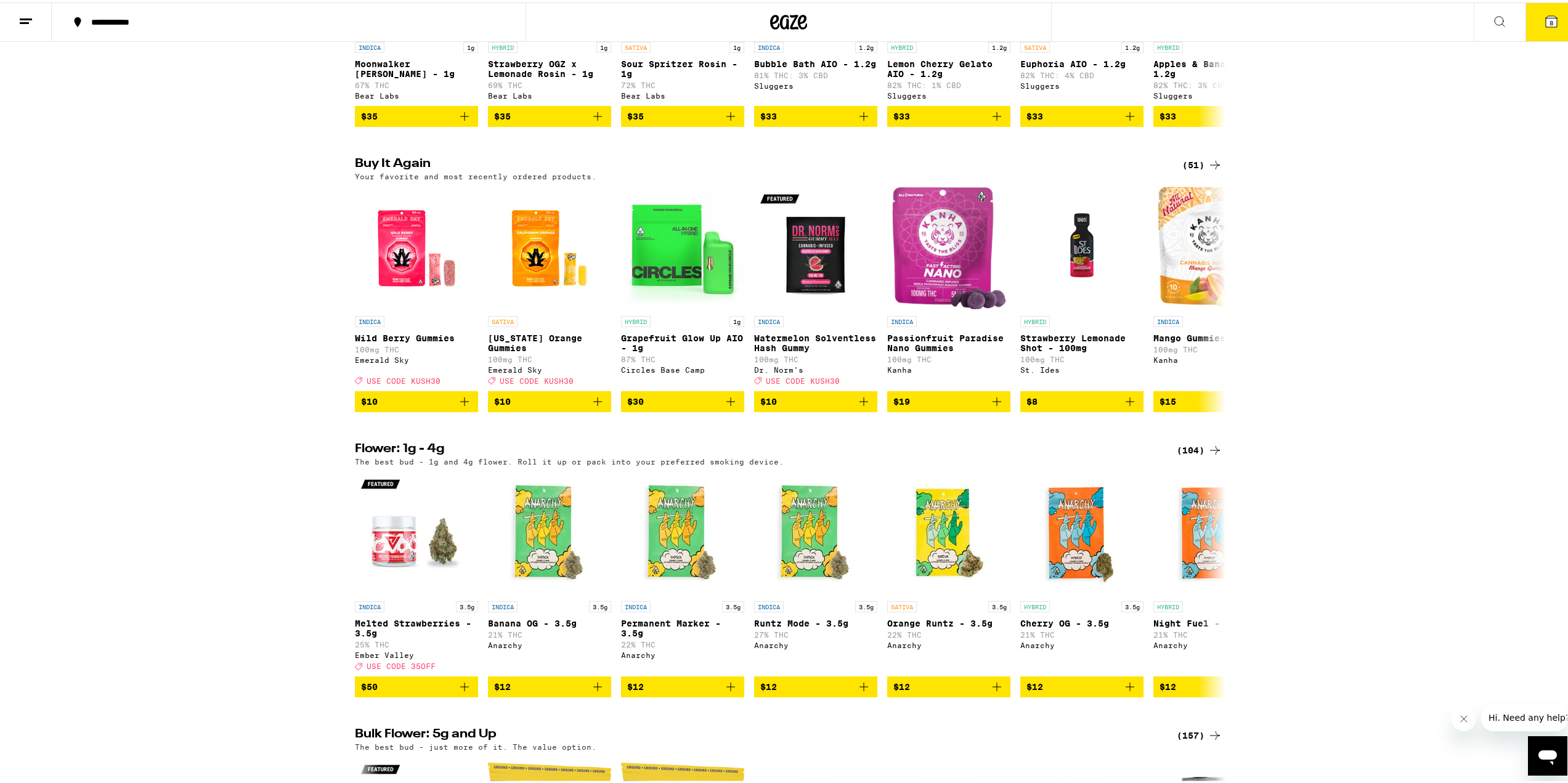
scroll to position [1170, 0]
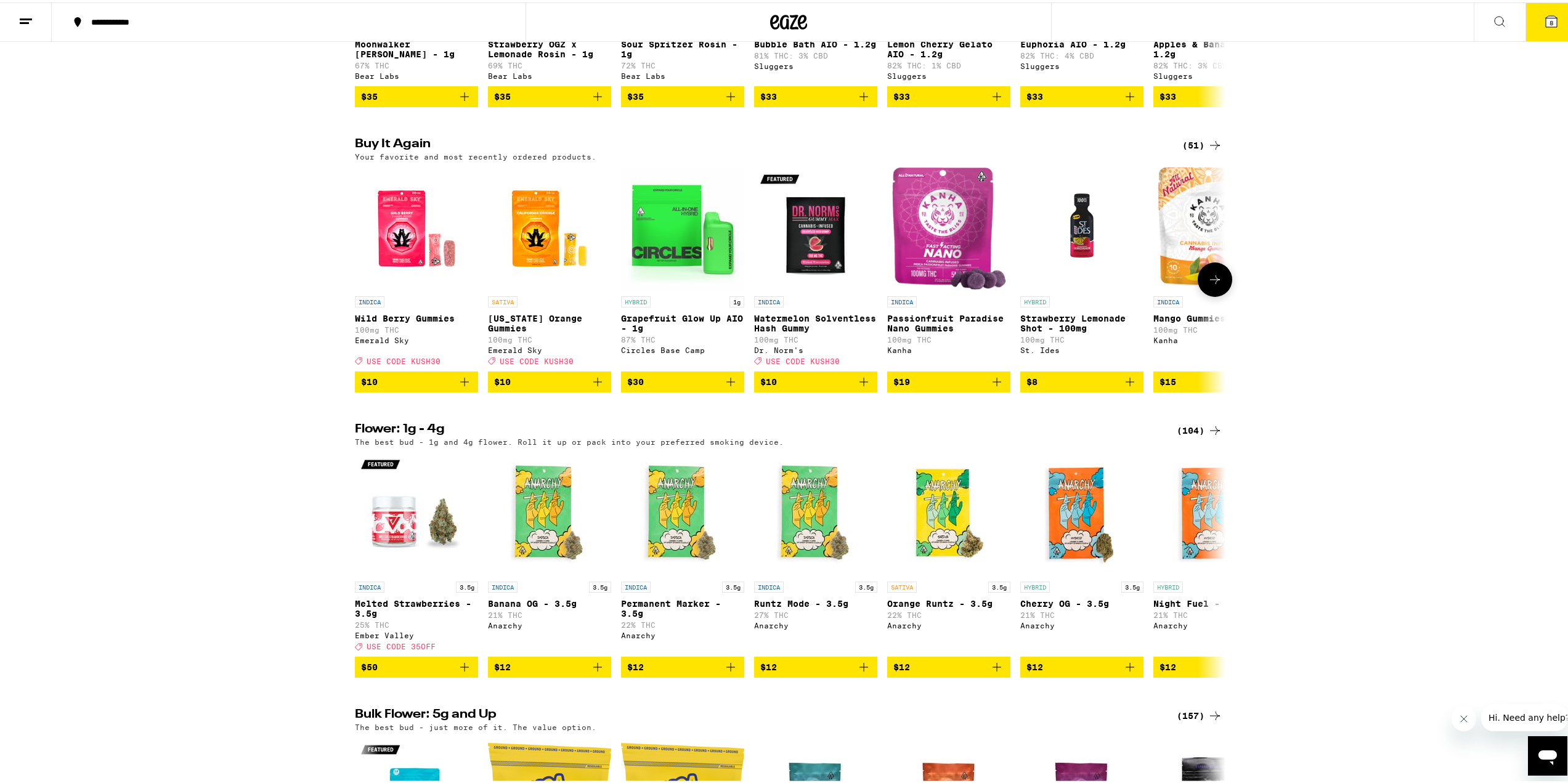
click at [531, 288] on img "Open page for California Orange Gummies from Emerald Sky" at bounding box center [550, 226] width 123 height 123
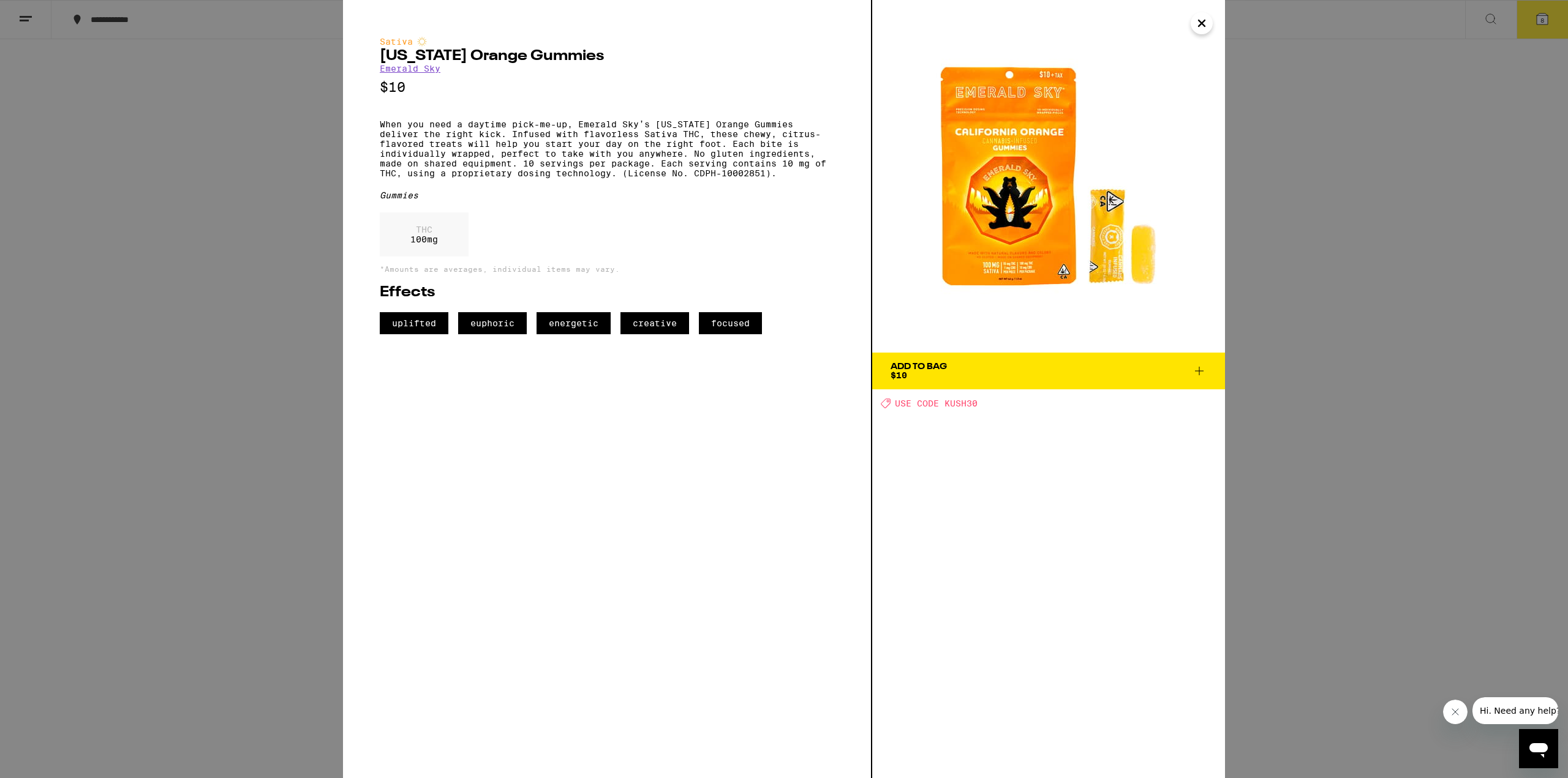
click at [1165, 381] on button "Add To Bag $10" at bounding box center [1049, 371] width 353 height 36
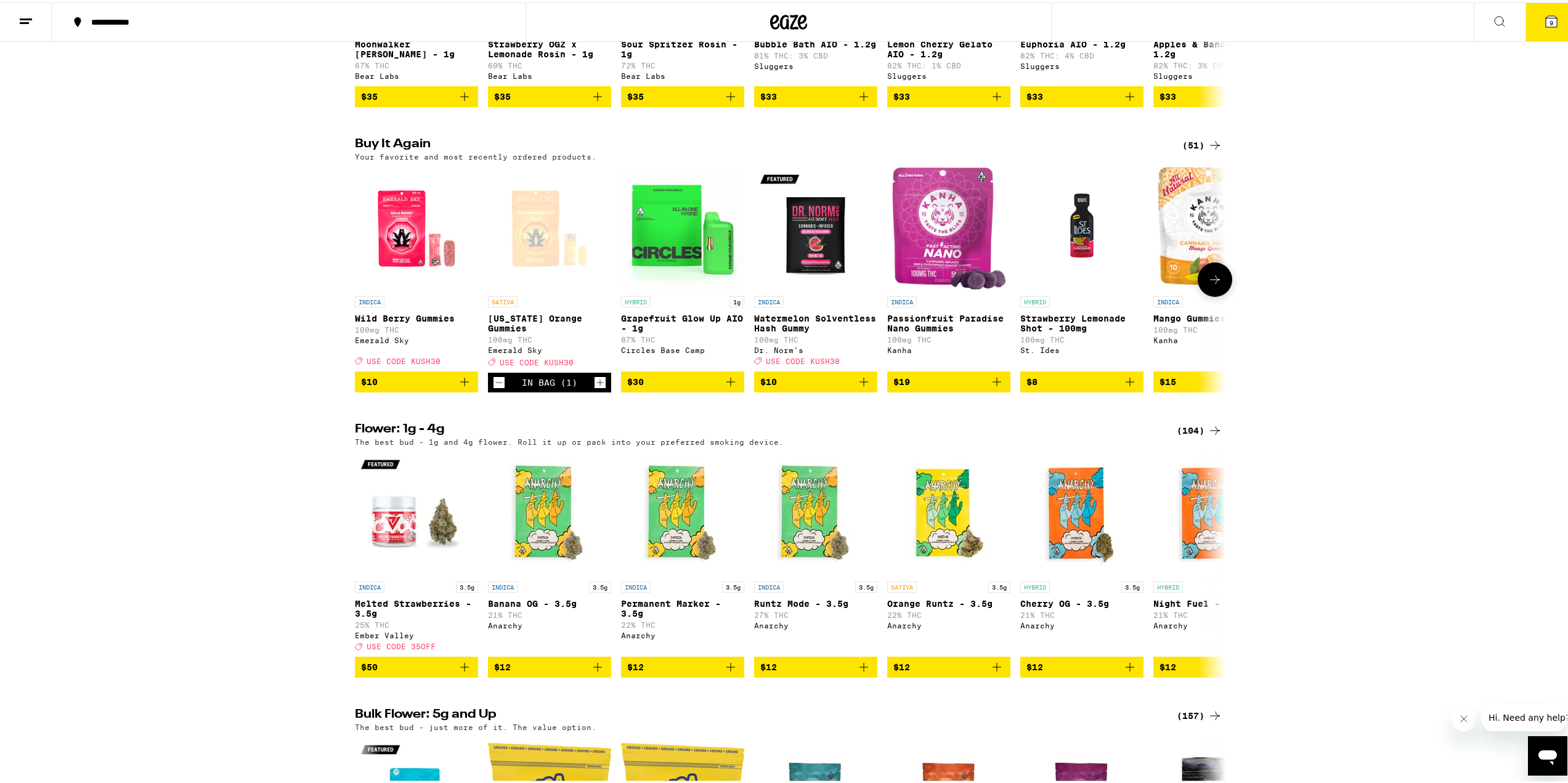
click at [597, 387] on icon "Increment" at bounding box center [600, 380] width 11 height 15
click at [1544, 30] on button "13" at bounding box center [1551, 19] width 52 height 38
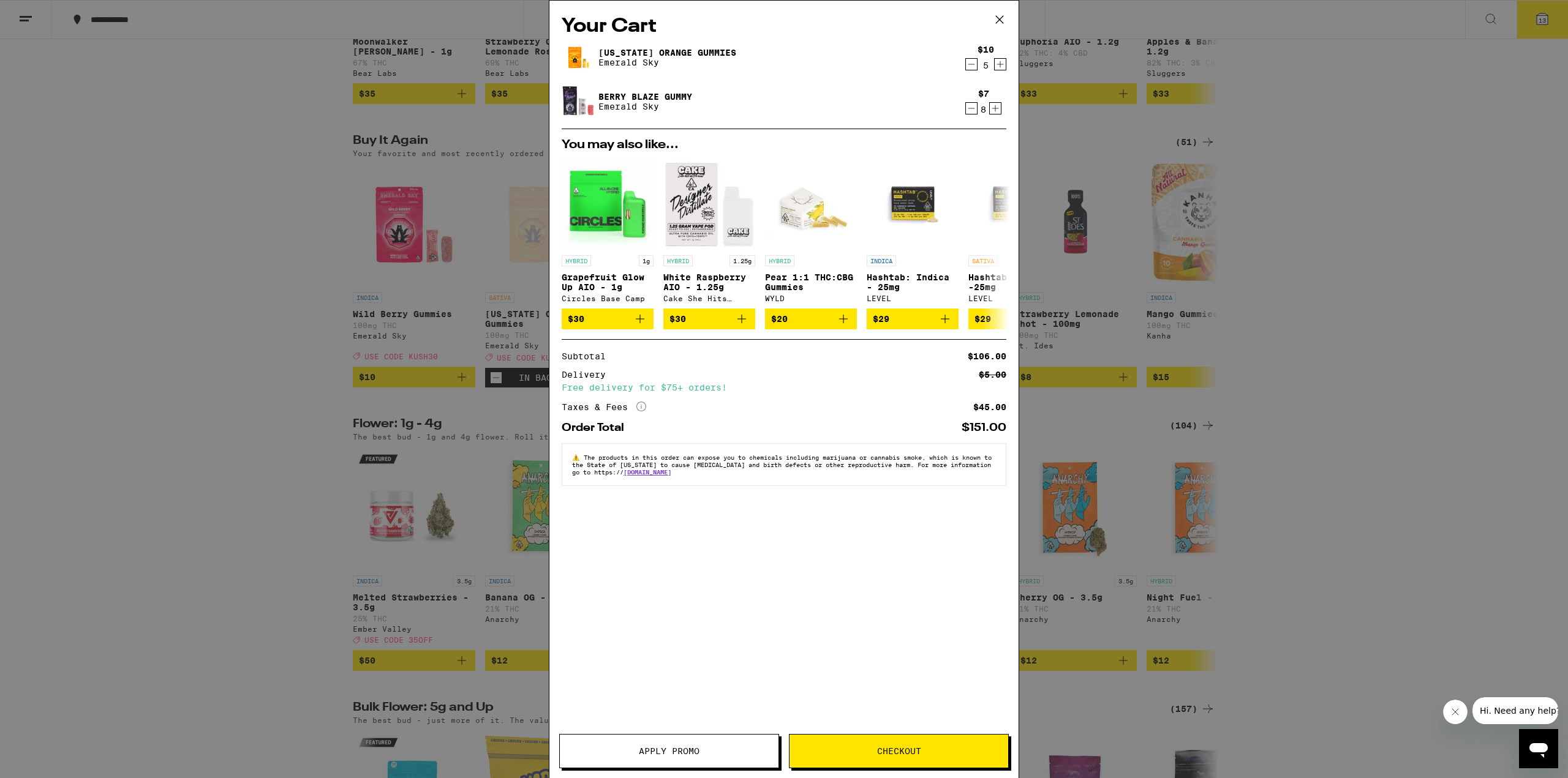
click at [973, 107] on icon "Decrement" at bounding box center [971, 108] width 11 height 15
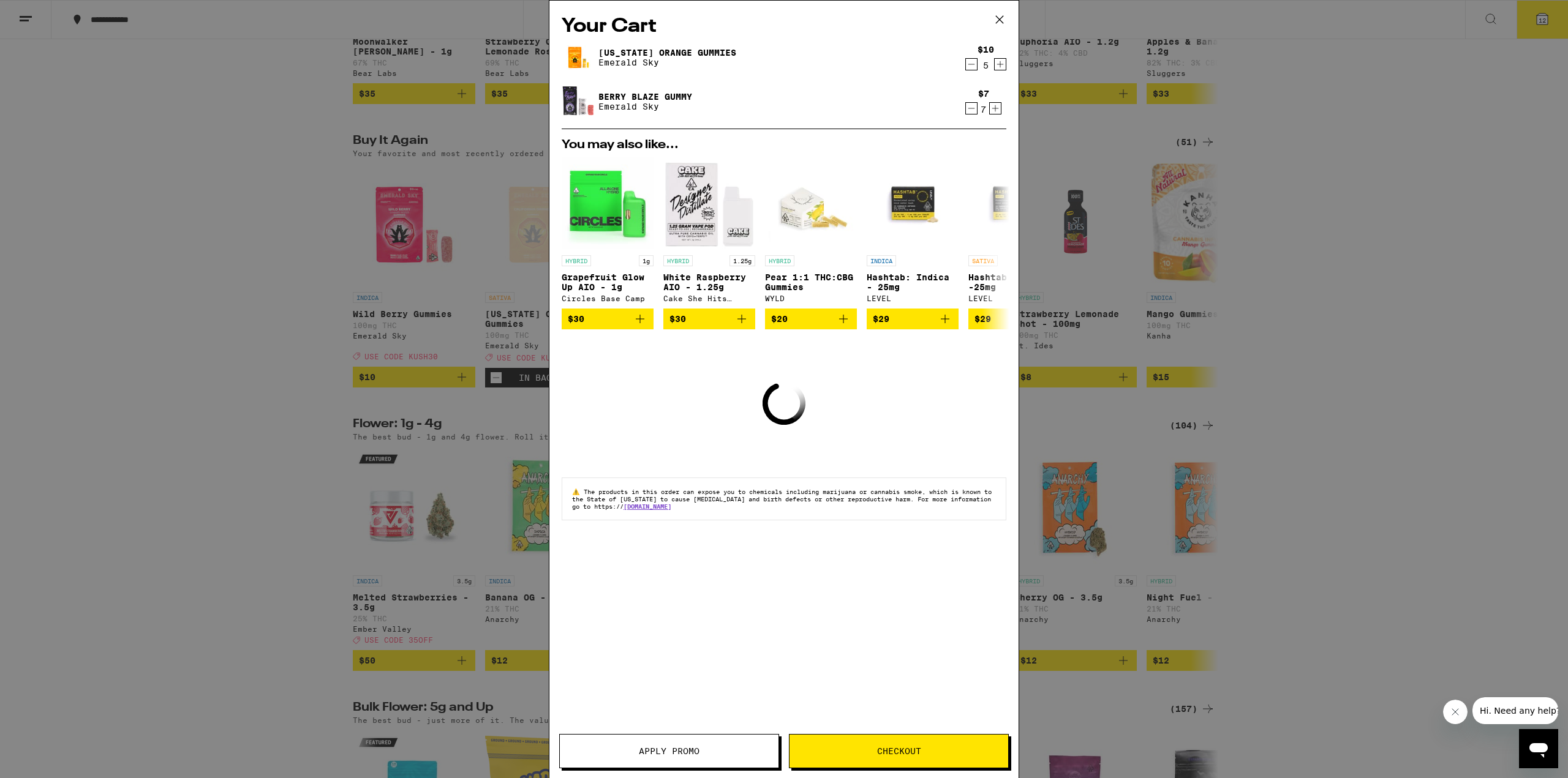
click at [973, 107] on icon "Decrement" at bounding box center [971, 108] width 11 height 15
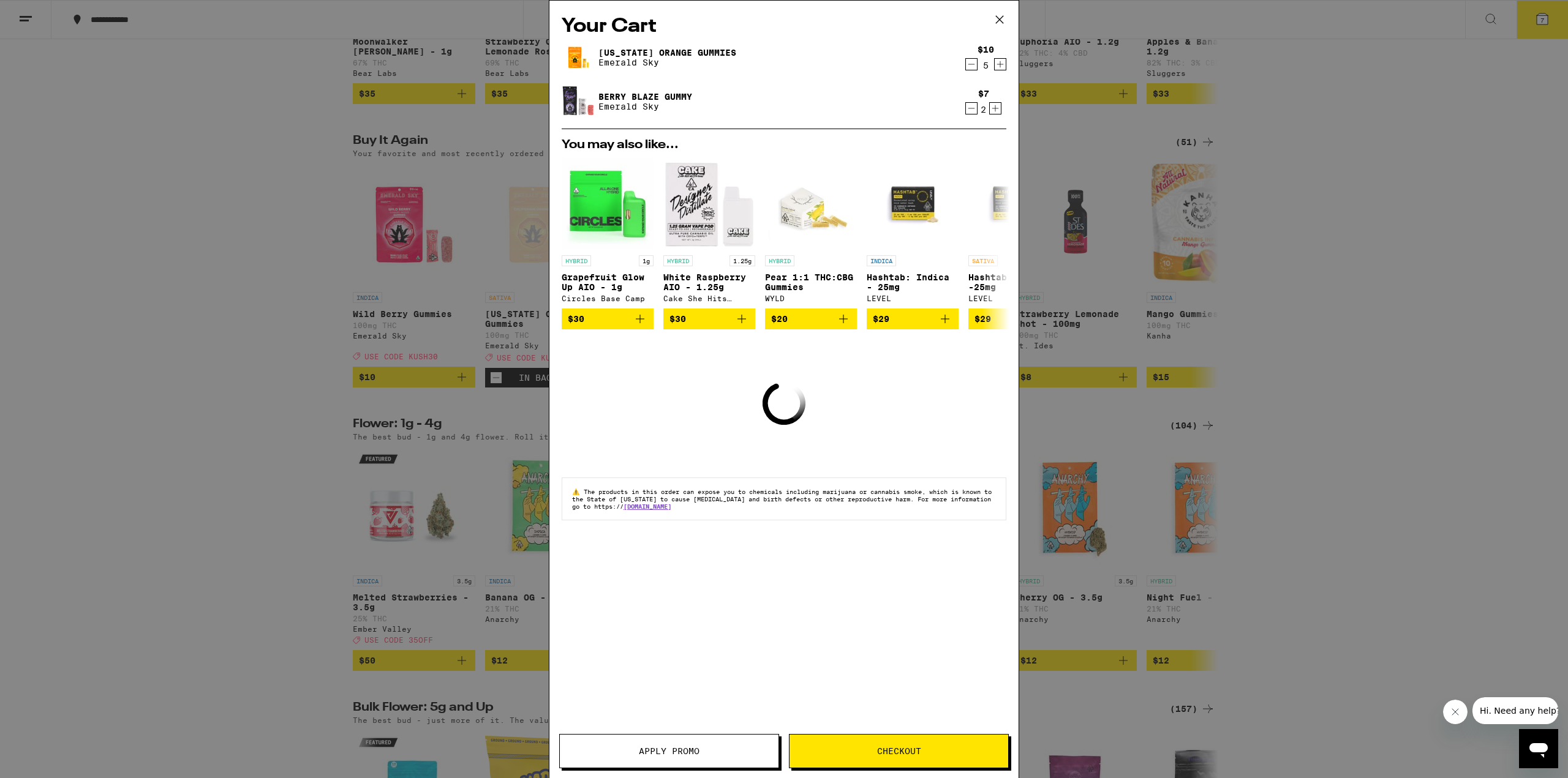
click at [973, 107] on icon "Decrement" at bounding box center [971, 108] width 11 height 15
click at [973, 139] on div "You may also like... HYBRID 1g Grapefruit Glow Up AIO - 1g Circles Base Camp $3…" at bounding box center [784, 234] width 464 height 190
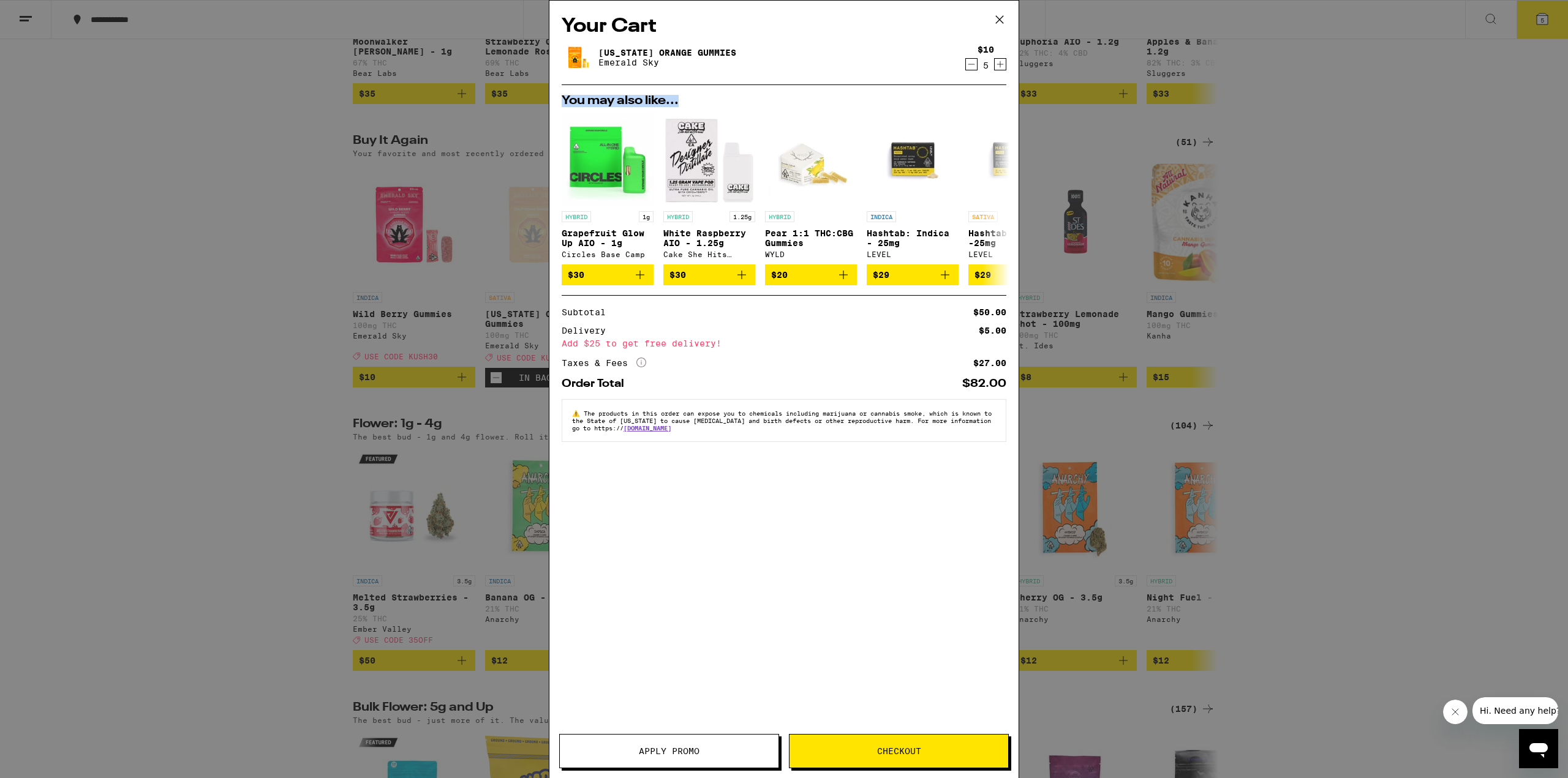
click at [673, 743] on button "Apply Promo" at bounding box center [669, 751] width 220 height 34
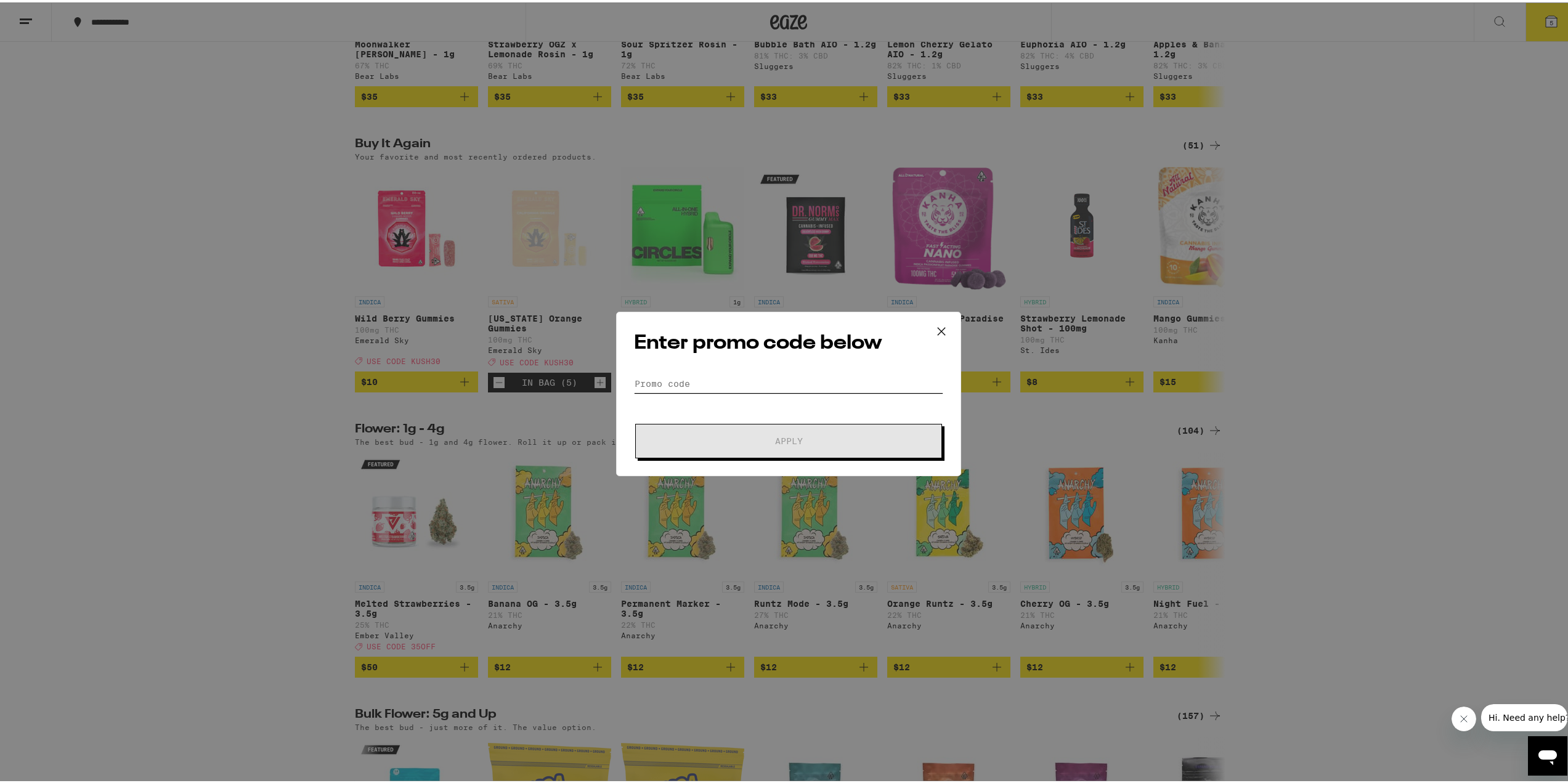
click at [806, 374] on input "Promo Code" at bounding box center [788, 381] width 309 height 19
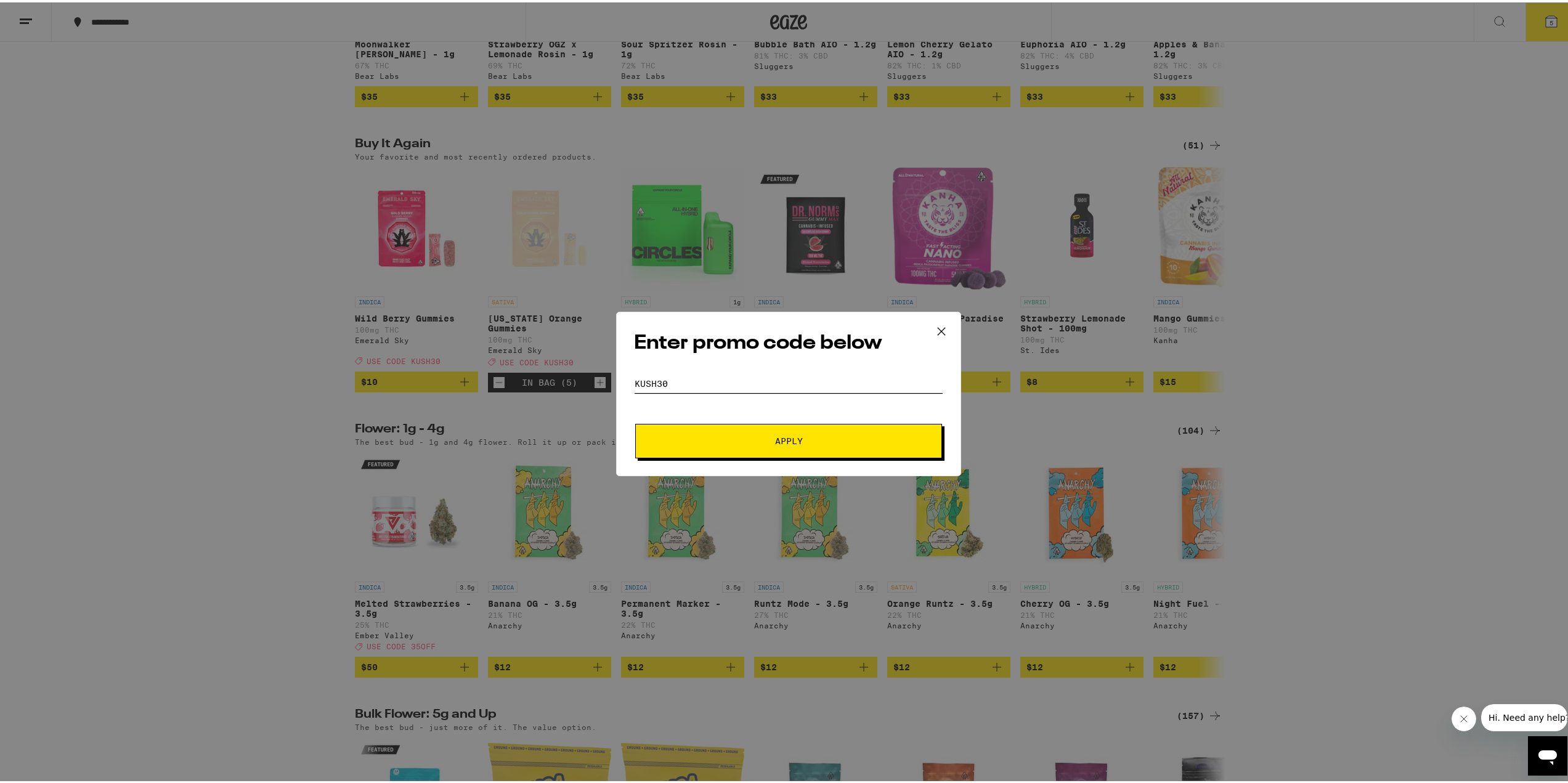
type input "kush30"
click at [635, 422] on button "Apply" at bounding box center [788, 438] width 307 height 34
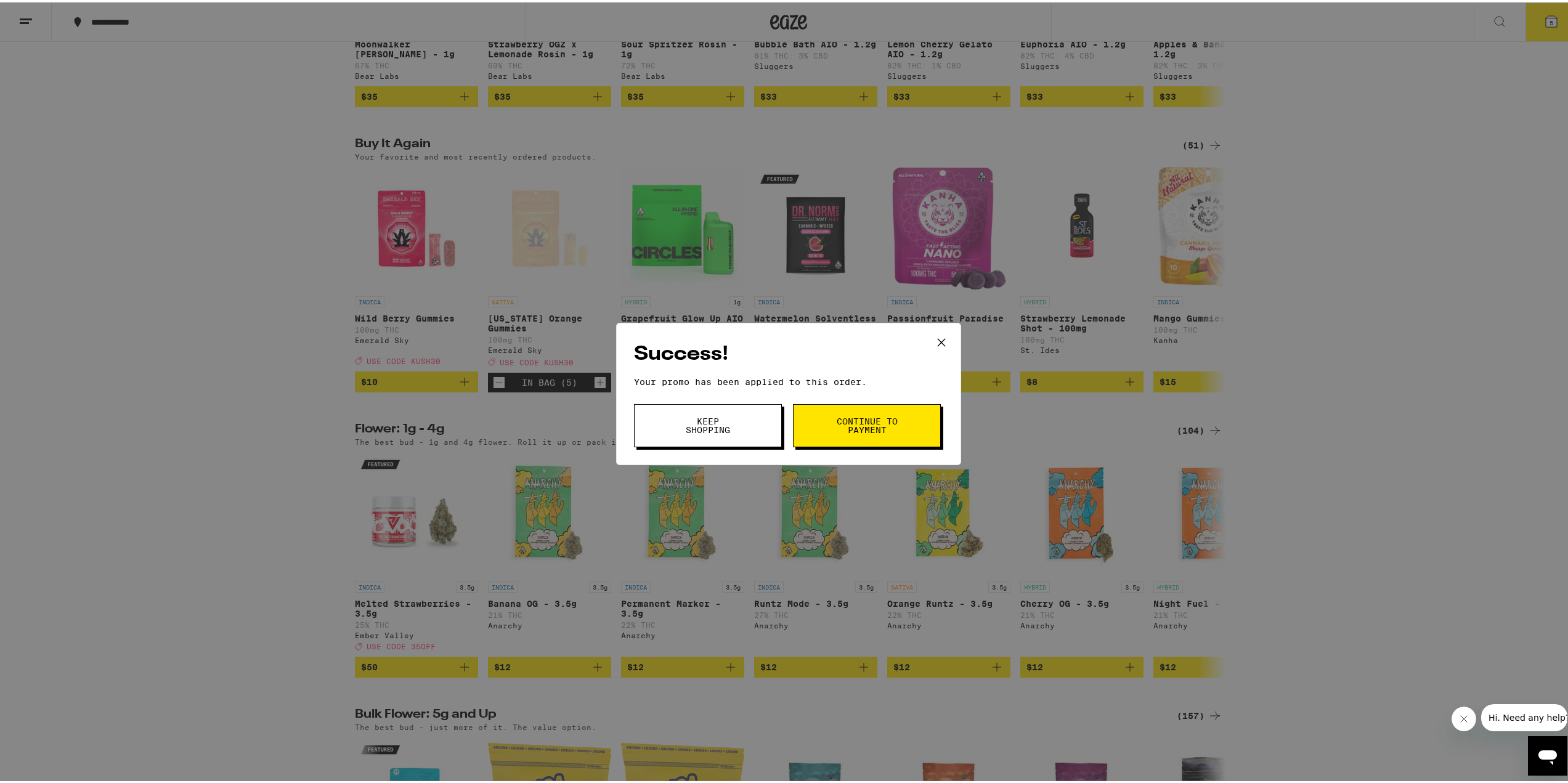
click at [835, 424] on span "Continue to payment" at bounding box center [866, 424] width 63 height 17
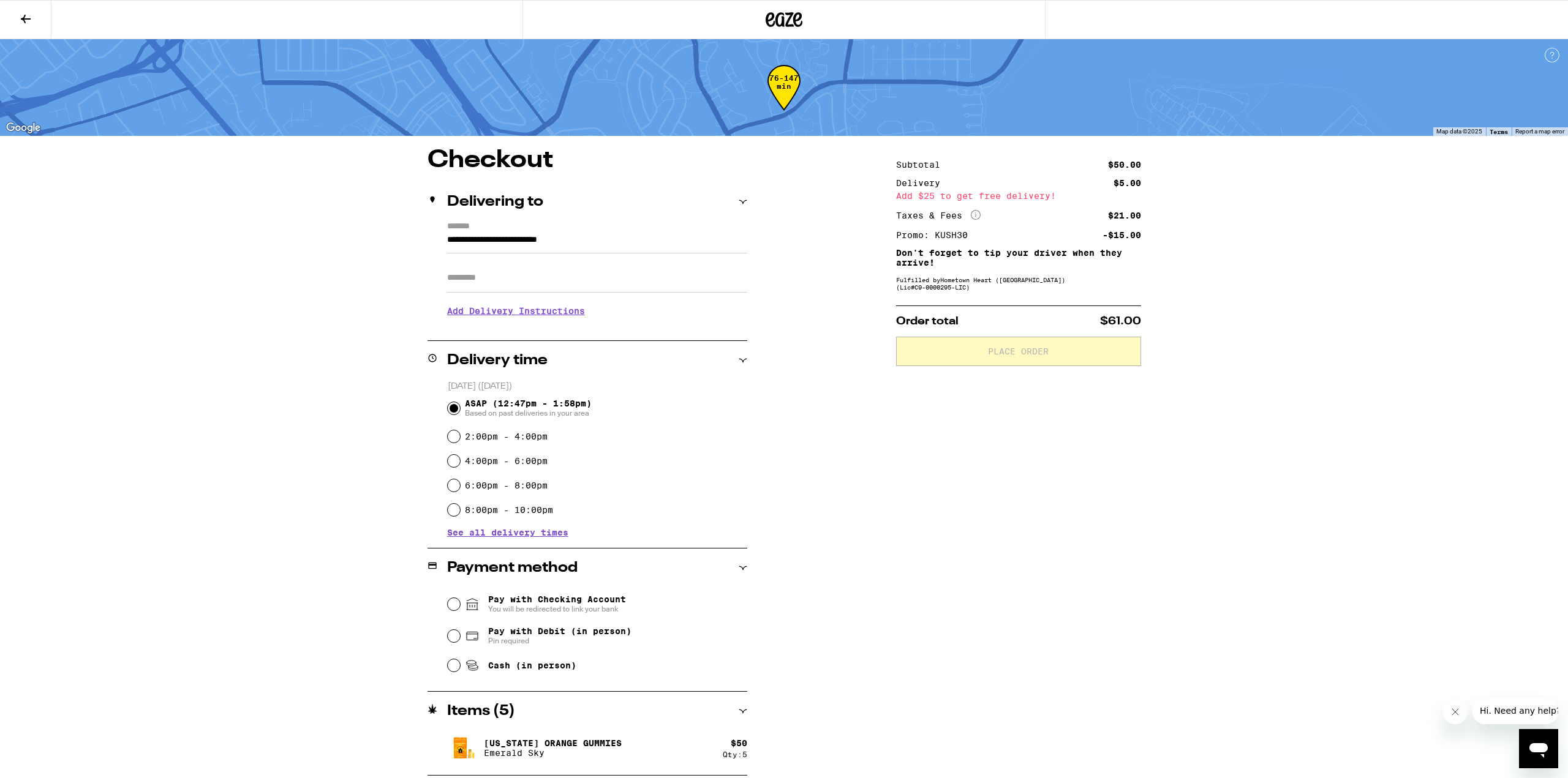
click at [829, 418] on div "**********" at bounding box center [784, 462] width 882 height 627
click at [581, 607] on span "You will be redirected to link your bank" at bounding box center [557, 609] width 138 height 10
click at [460, 607] on input "Pay with Checking Account You will be redirected to link your bank" at bounding box center [454, 604] width 12 height 12
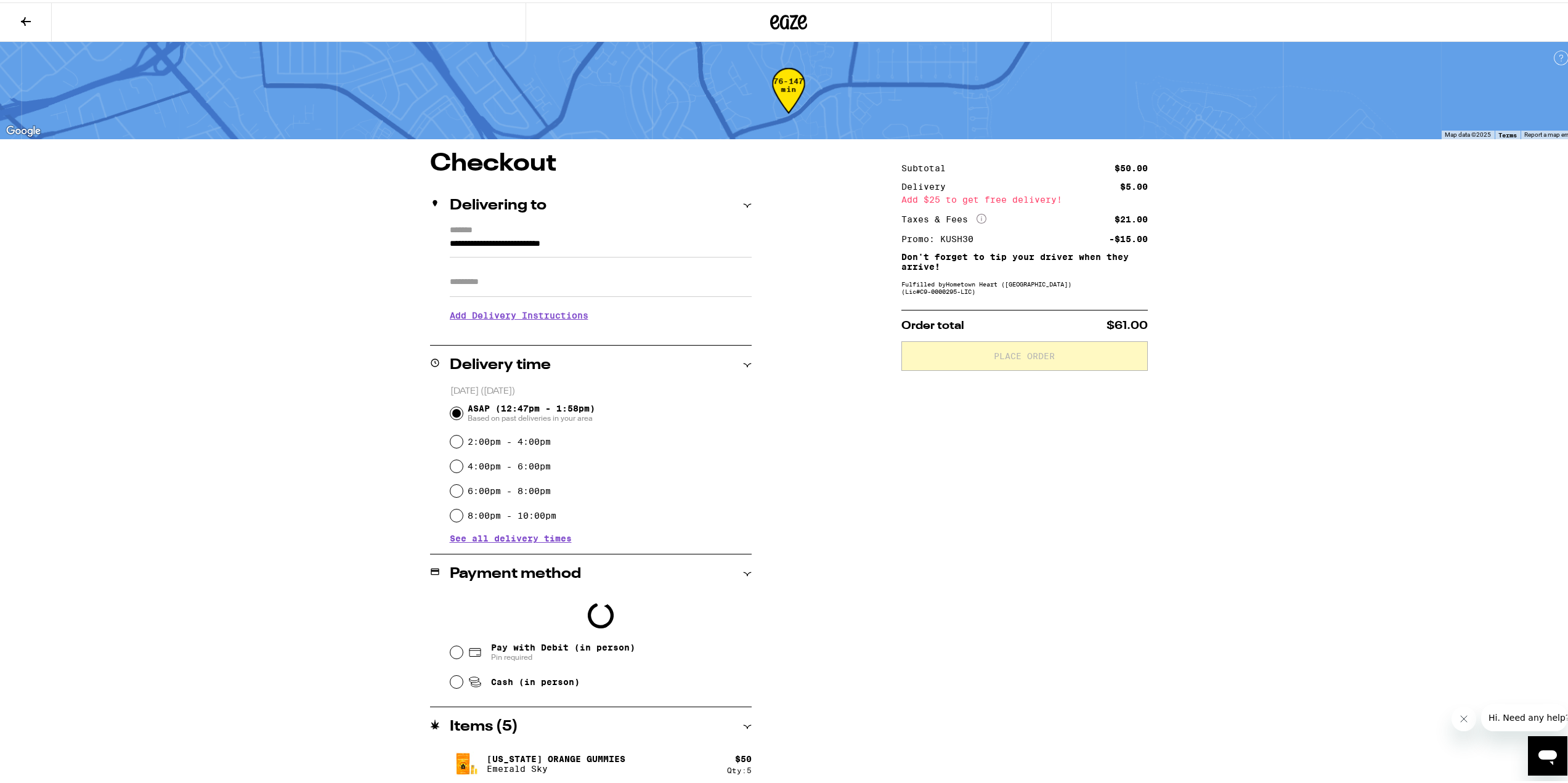
click at [571, 649] on span "Pay with Debit (in person)" at bounding box center [564, 645] width 144 height 10
click at [463, 649] on input "Pay with Debit (in person) Pin required" at bounding box center [457, 650] width 12 height 12
radio input "true"
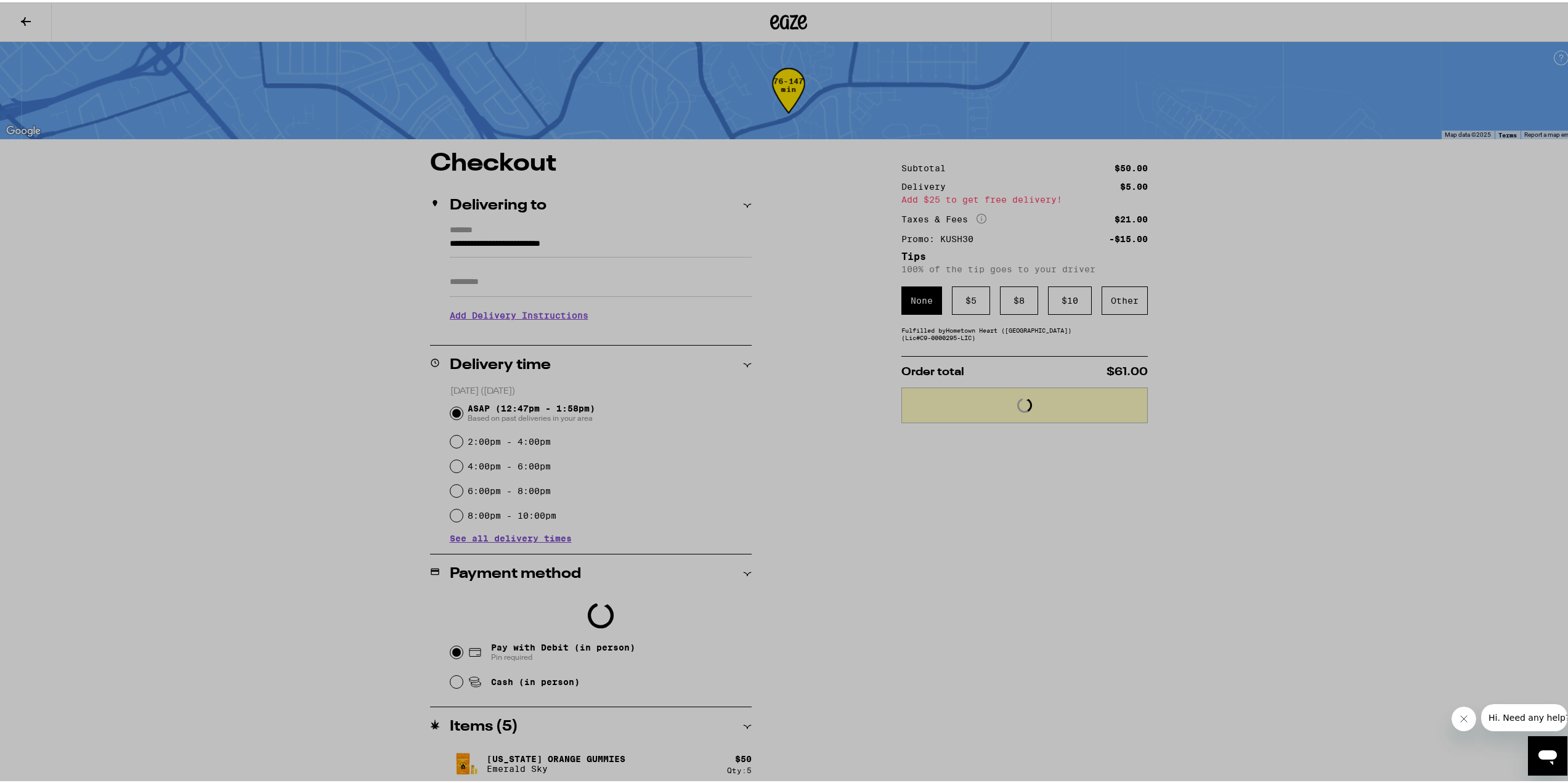
click at [975, 612] on div at bounding box center [789, 391] width 1577 height 783
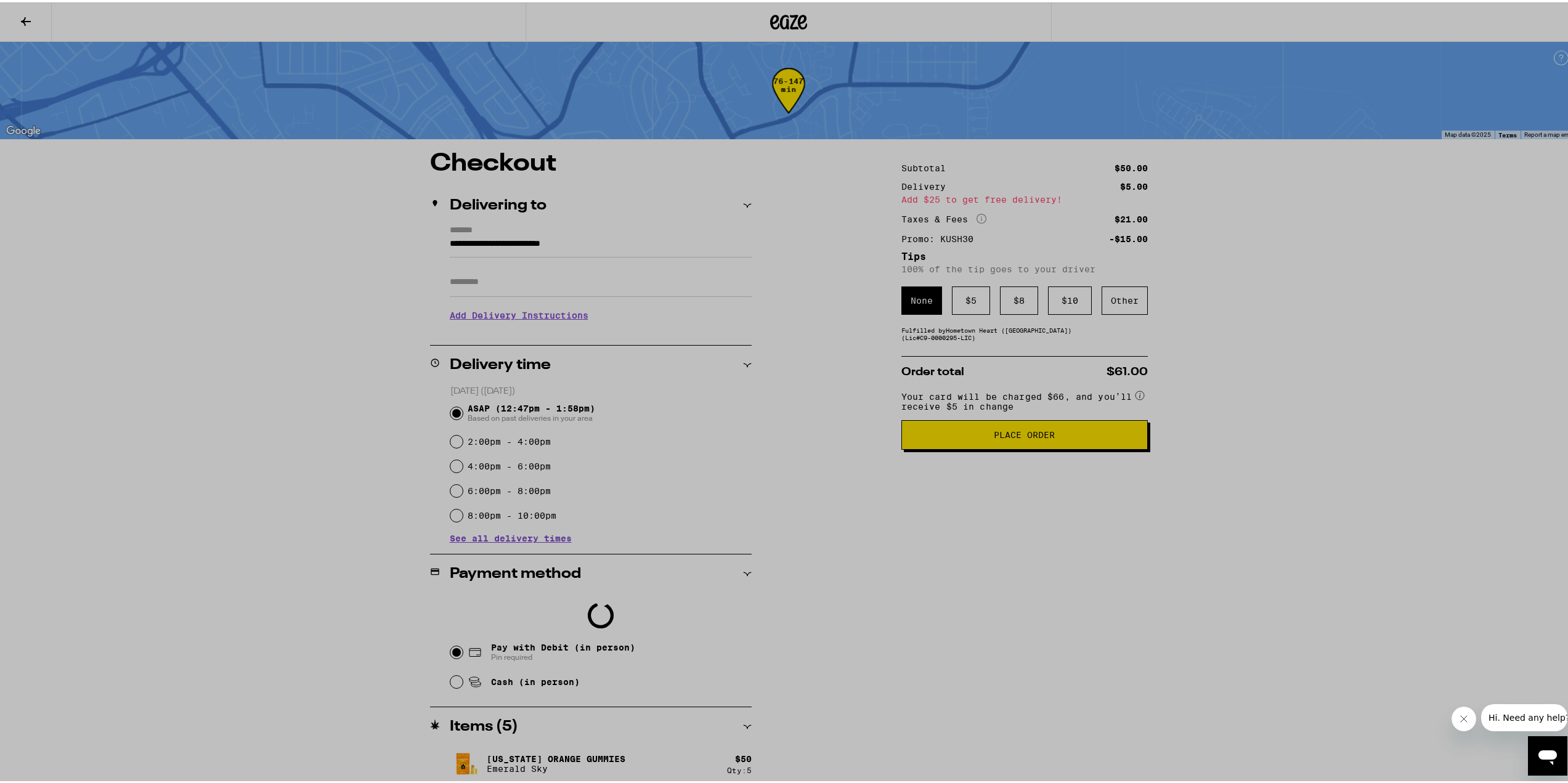
click at [1051, 632] on div at bounding box center [789, 391] width 1577 height 783
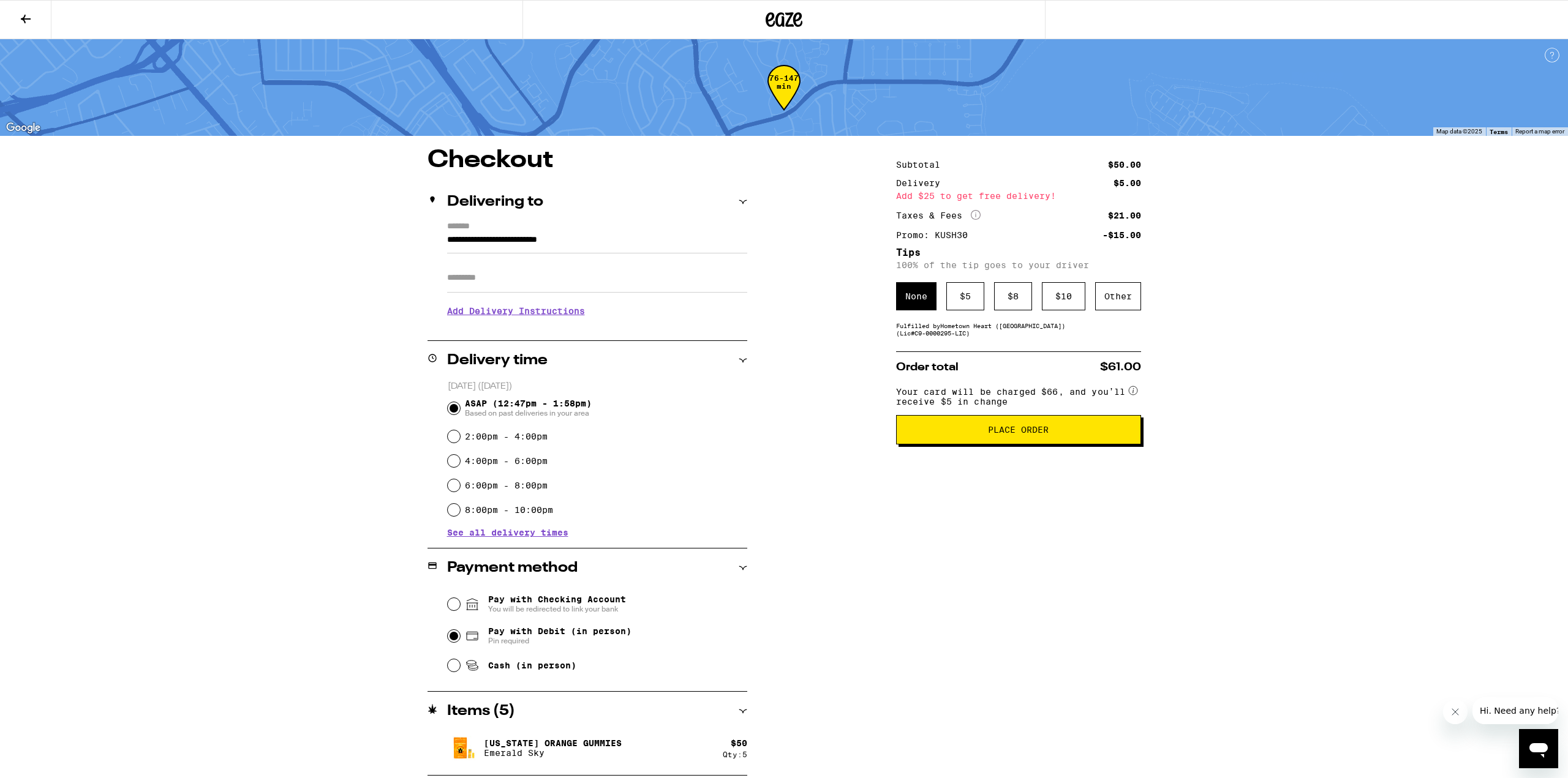
click at [844, 564] on div "**********" at bounding box center [784, 462] width 882 height 627
click at [785, 494] on div "**********" at bounding box center [784, 462] width 882 height 627
drag, startPoint x: 997, startPoint y: 434, endPoint x: 1016, endPoint y: 510, distance: 78.3
click at [1016, 510] on div "Subtotal $50.00 Delivery $5.00 Add $25 to get free delivery! Taxes & Fees More …" at bounding box center [1018, 462] width 245 height 627
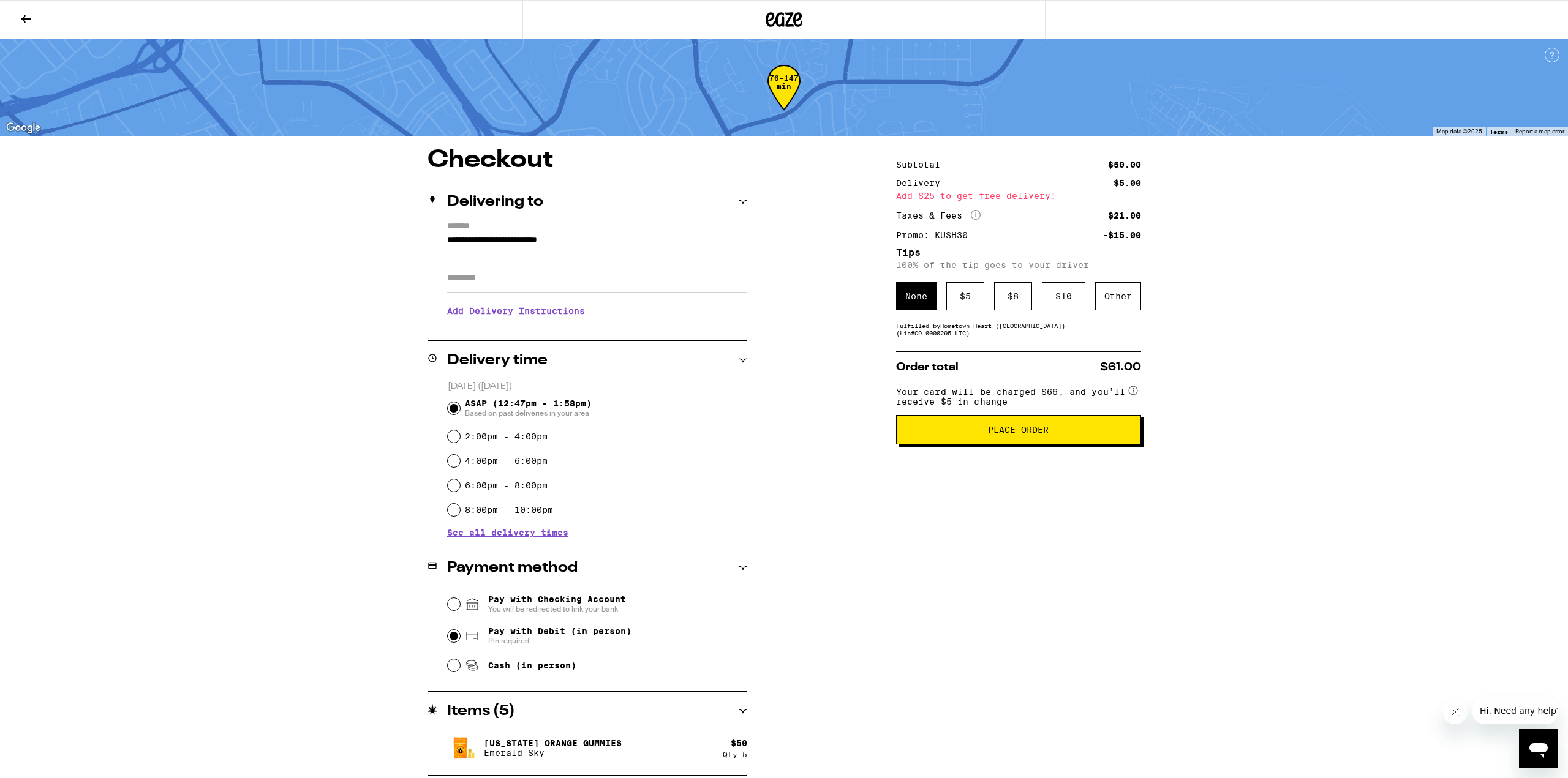
click at [1019, 444] on button "Place Order" at bounding box center [1018, 430] width 245 height 30
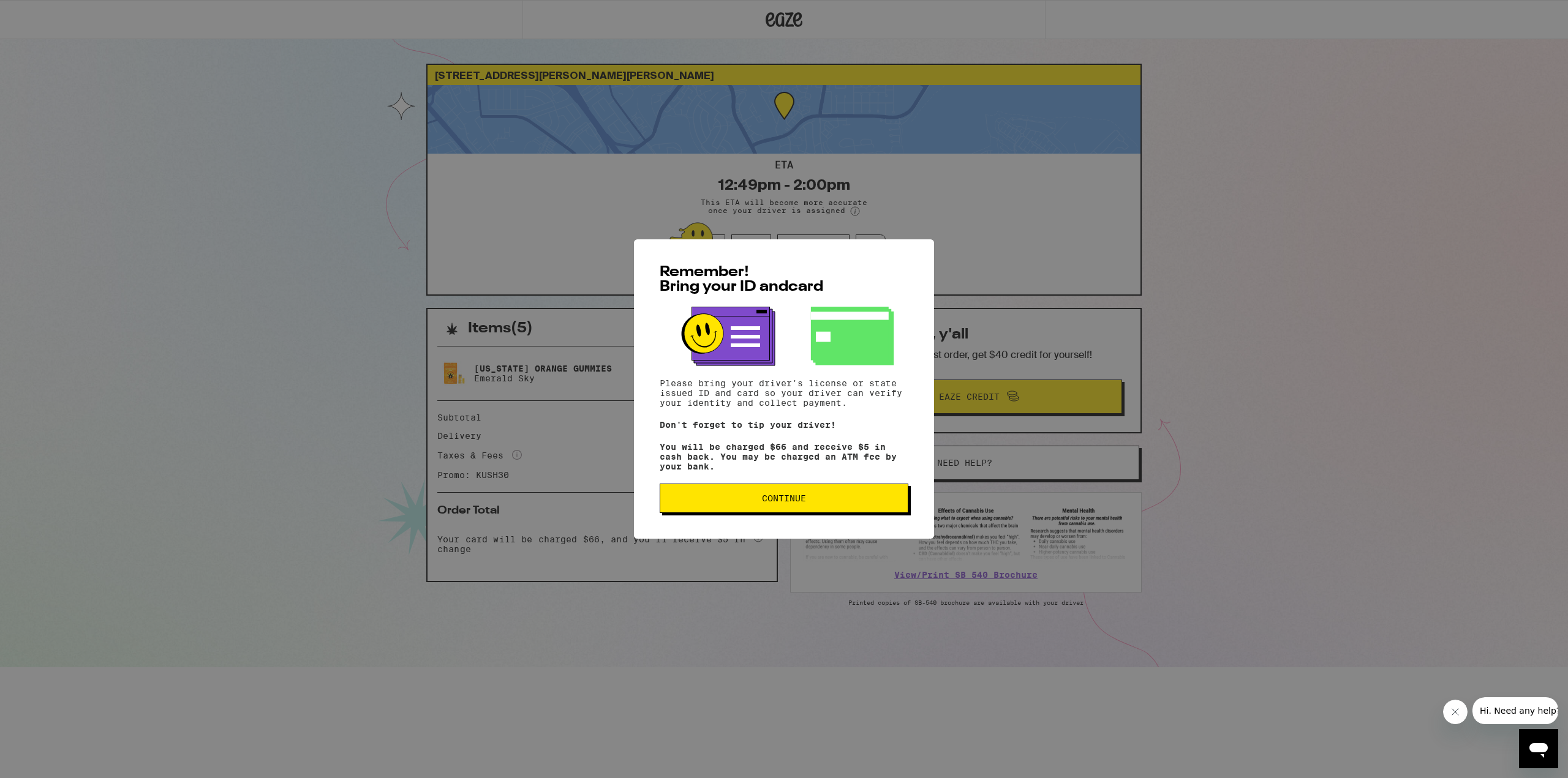
click at [848, 502] on span "Continue" at bounding box center [784, 498] width 228 height 9
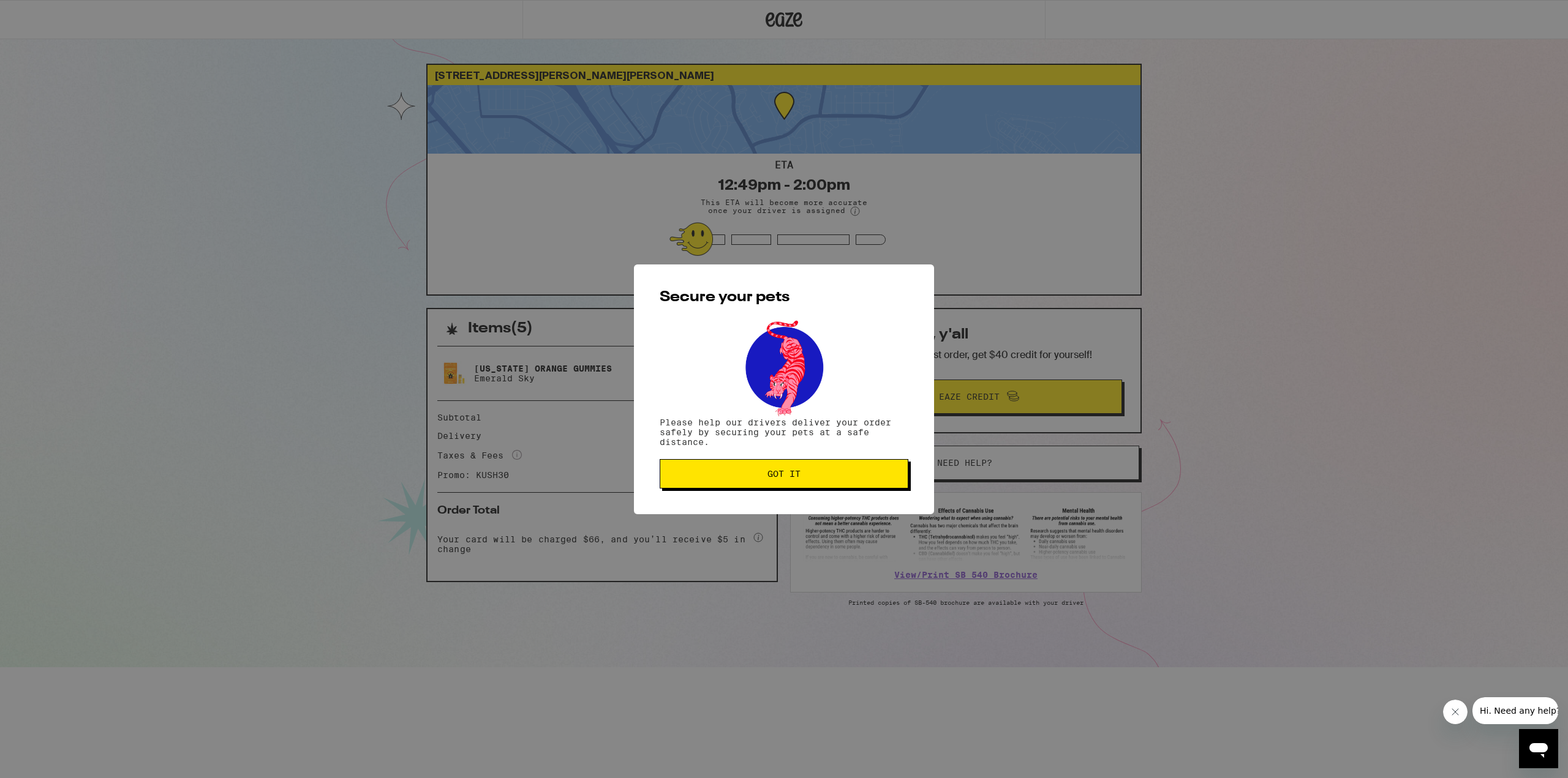
drag, startPoint x: 836, startPoint y: 468, endPoint x: 901, endPoint y: 444, distance: 69.3
click at [836, 467] on button "Got it" at bounding box center [784, 474] width 249 height 30
